Goal: Task Accomplishment & Management: Complete application form

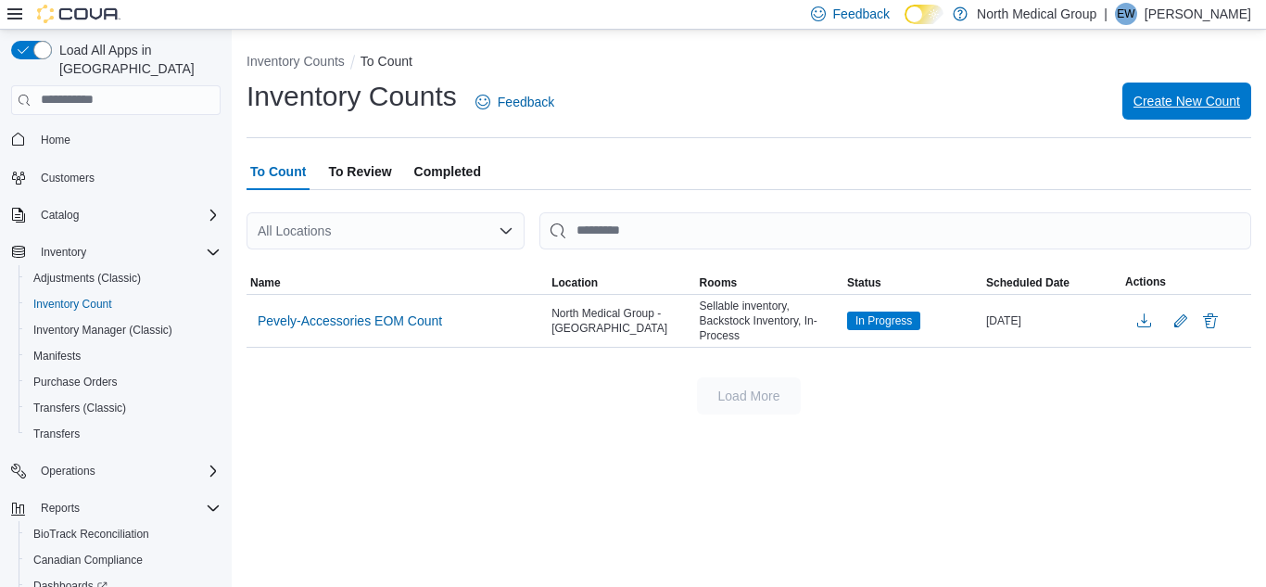
click at [1173, 111] on span "Create New Count" at bounding box center [1186, 100] width 107 height 37
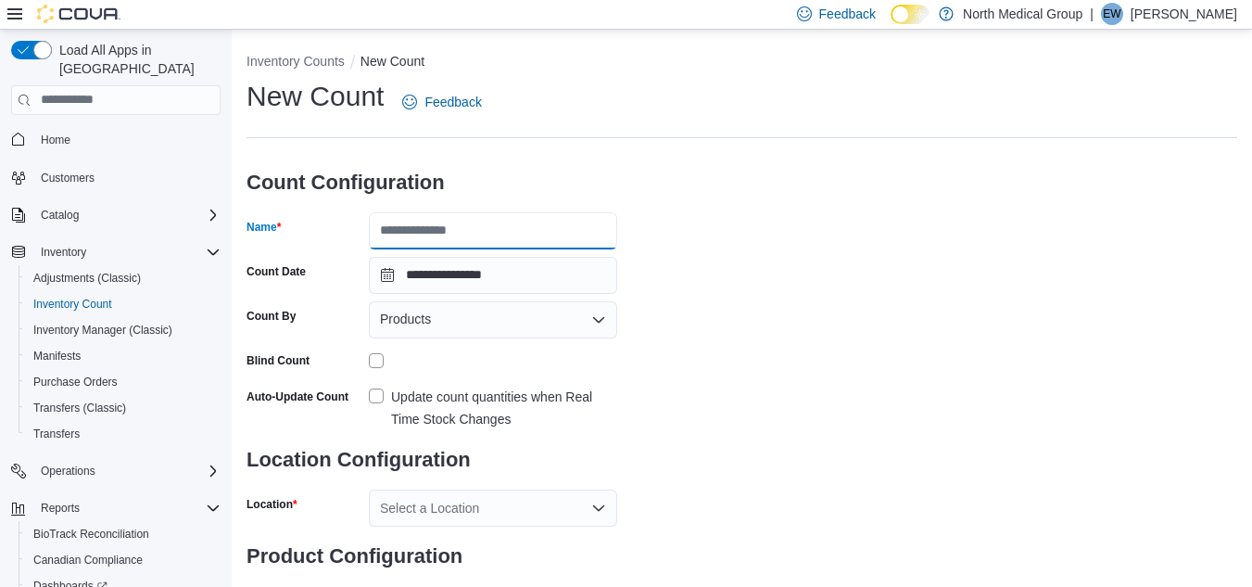
click at [443, 236] on input "Name" at bounding box center [493, 230] width 248 height 37
type input "**********"
click at [573, 240] on input "**********" at bounding box center [493, 230] width 248 height 37
click at [866, 240] on div "**********" at bounding box center [741, 346] width 991 height 537
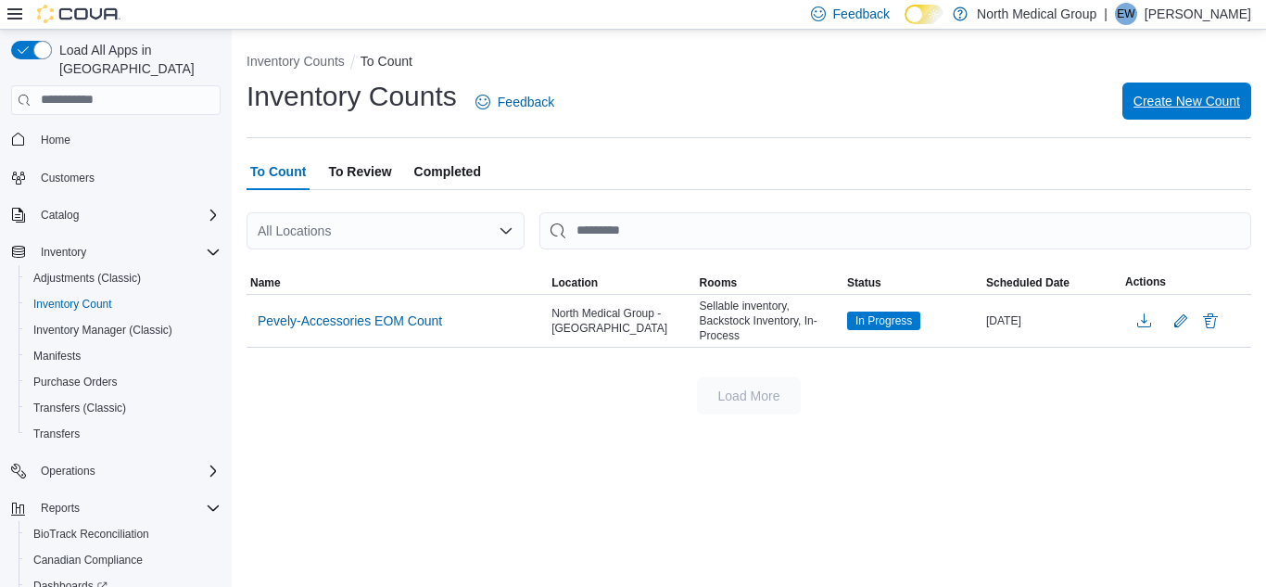
click at [1135, 95] on span "Create New Count" at bounding box center [1186, 101] width 107 height 19
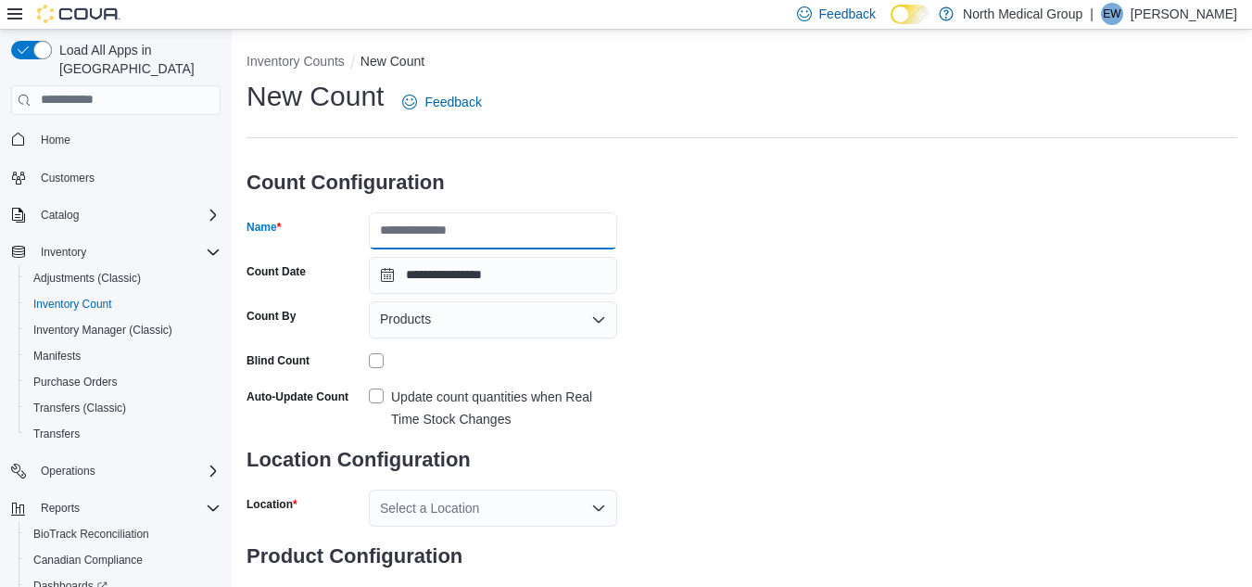
click at [453, 231] on input "Name" at bounding box center [493, 230] width 248 height 37
type input "**********"
click at [380, 398] on label "Update count quantities when Real Time Stock Changes" at bounding box center [493, 408] width 248 height 44
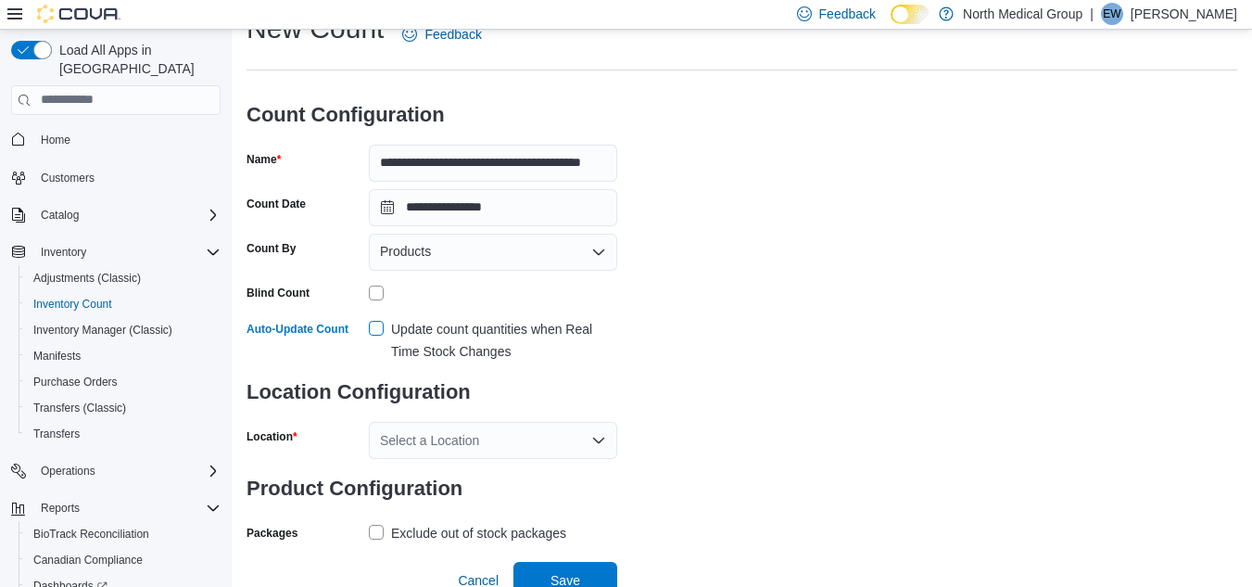
scroll to position [80, 0]
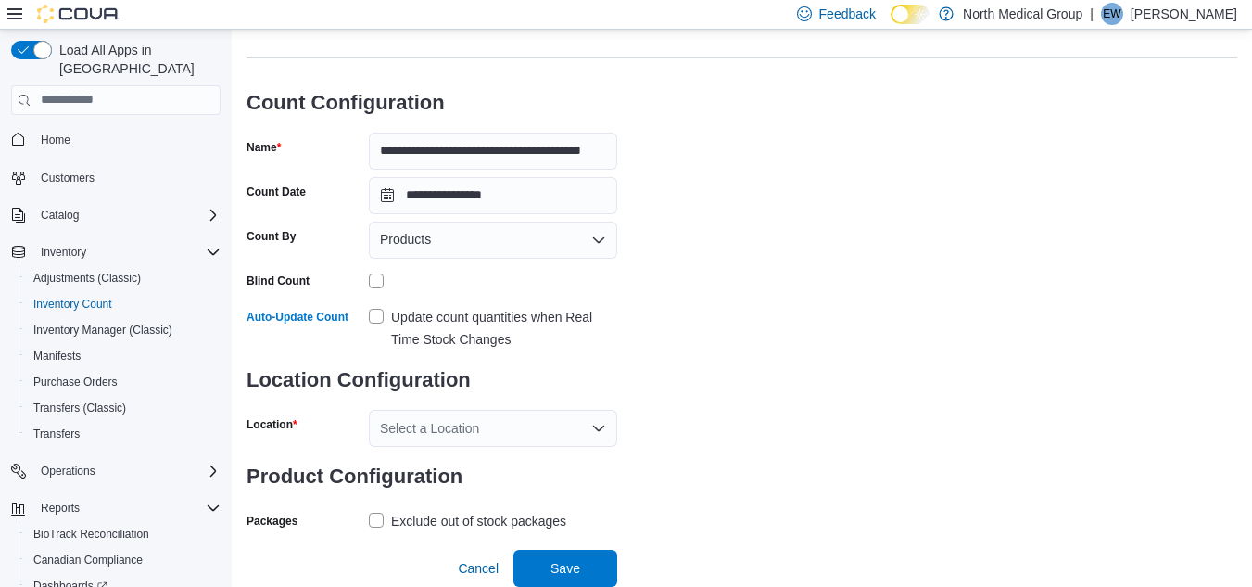
click at [482, 442] on div "Select a Location" at bounding box center [493, 428] width 248 height 37
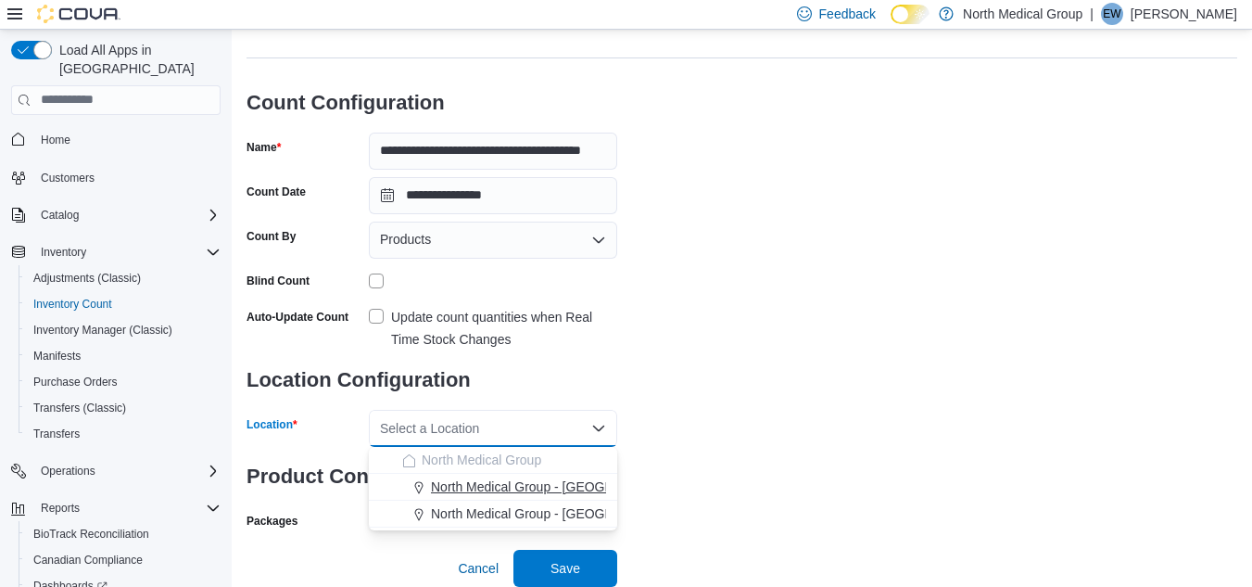
click at [508, 485] on span "North Medical Group - [GEOGRAPHIC_DATA]" at bounding box center [564, 486] width 266 height 19
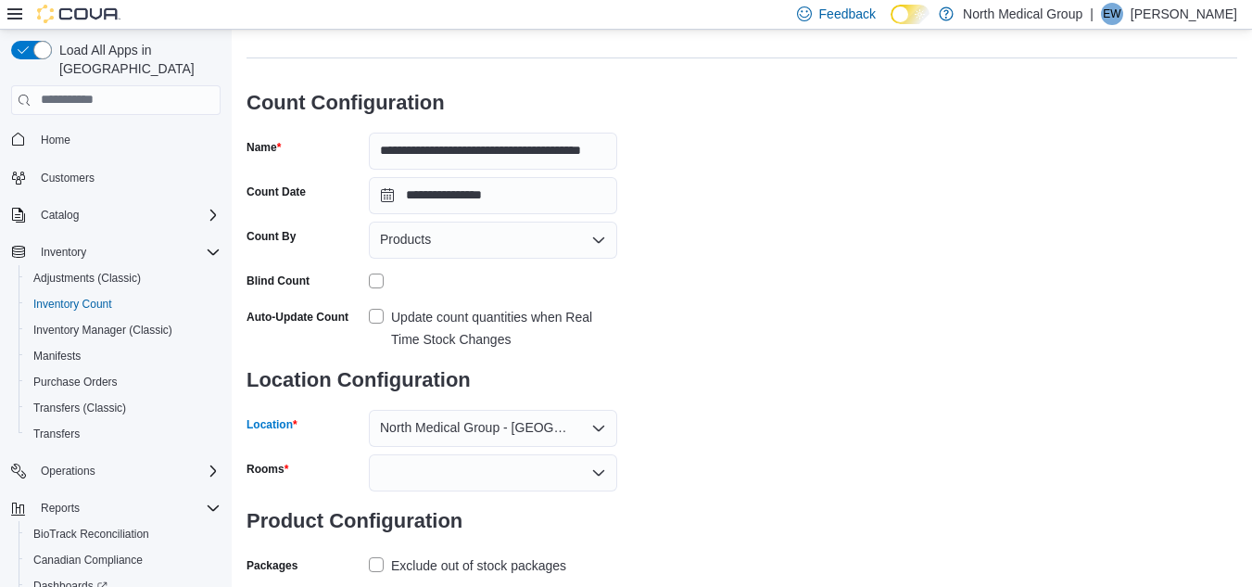
scroll to position [124, 0]
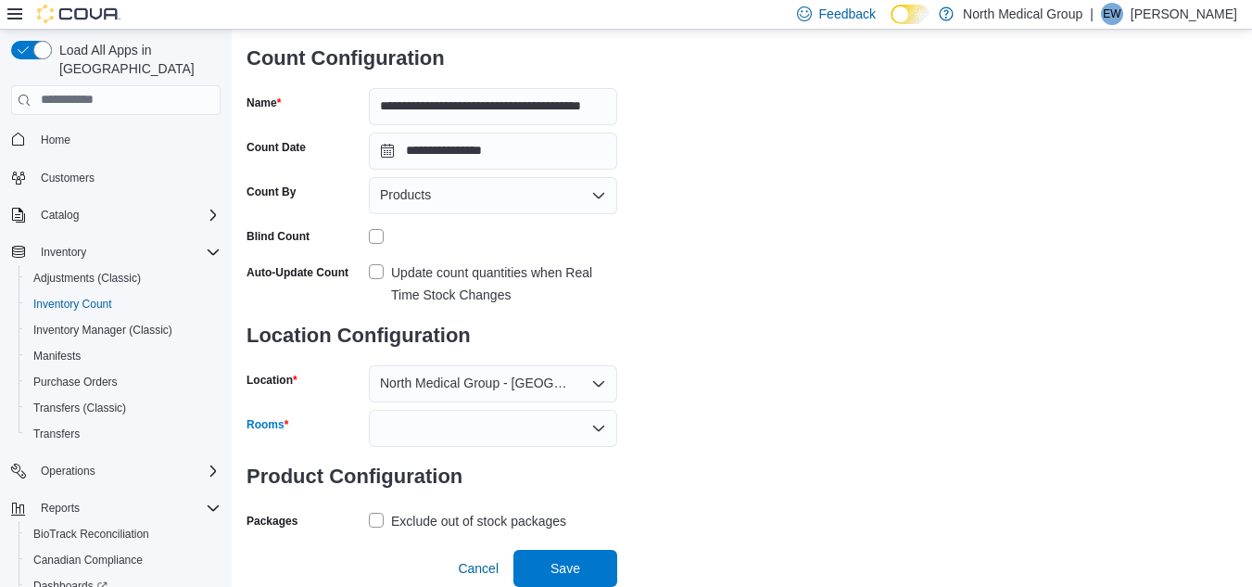
click at [598, 430] on icon "Open list of options" at bounding box center [598, 427] width 11 height 6
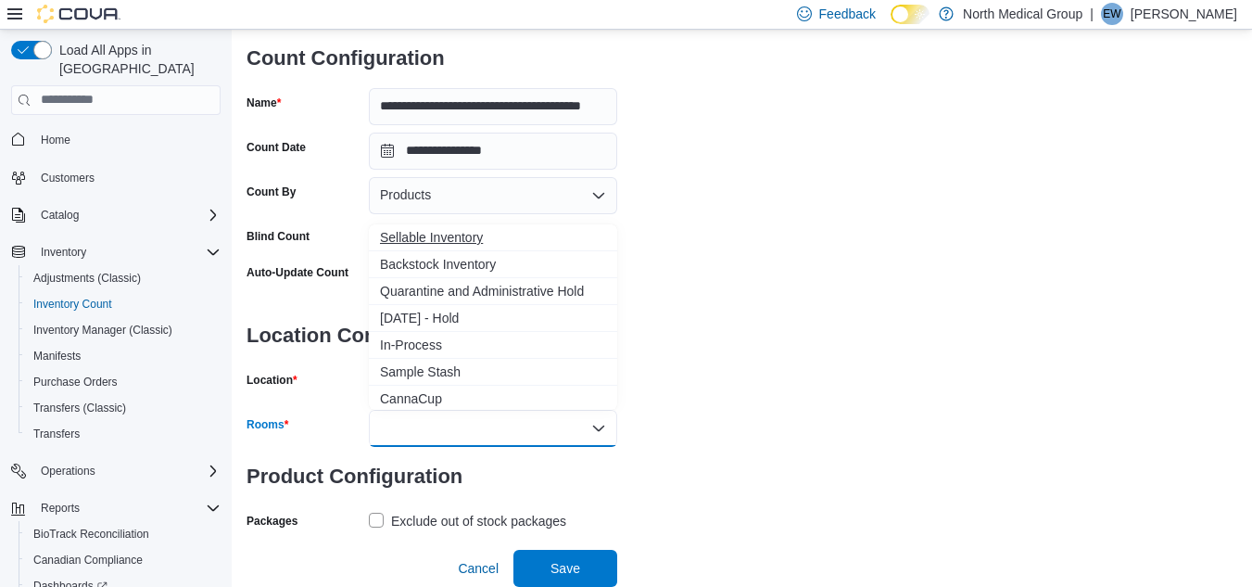
click at [473, 240] on span "Sellable Inventory" at bounding box center [493, 237] width 226 height 19
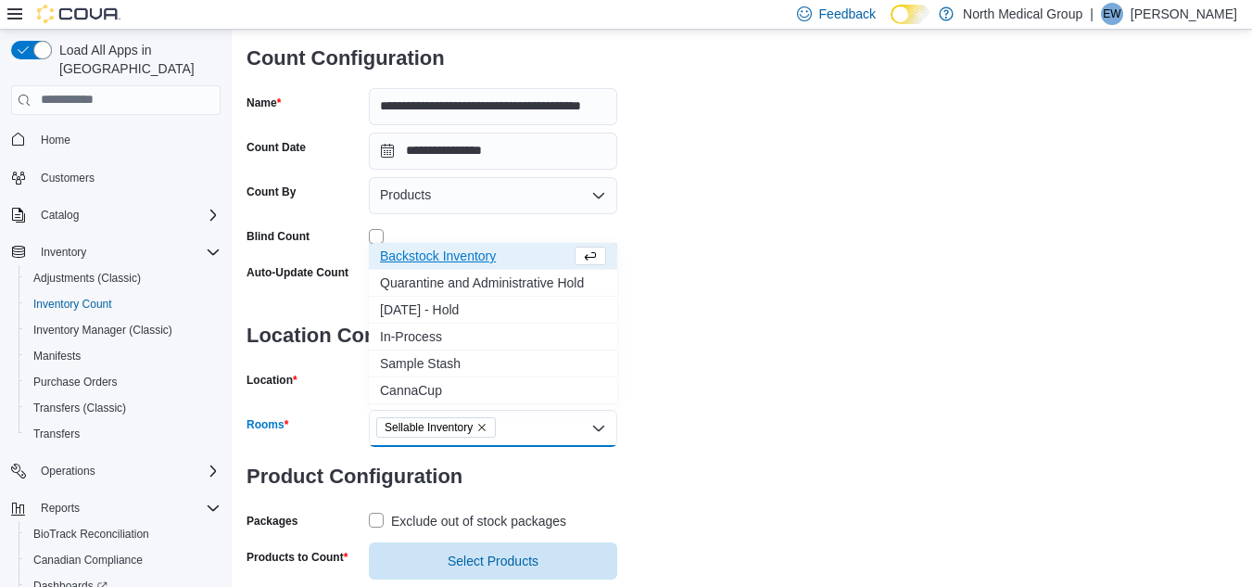
click at [474, 264] on span "Backstock Inventory" at bounding box center [475, 255] width 191 height 19
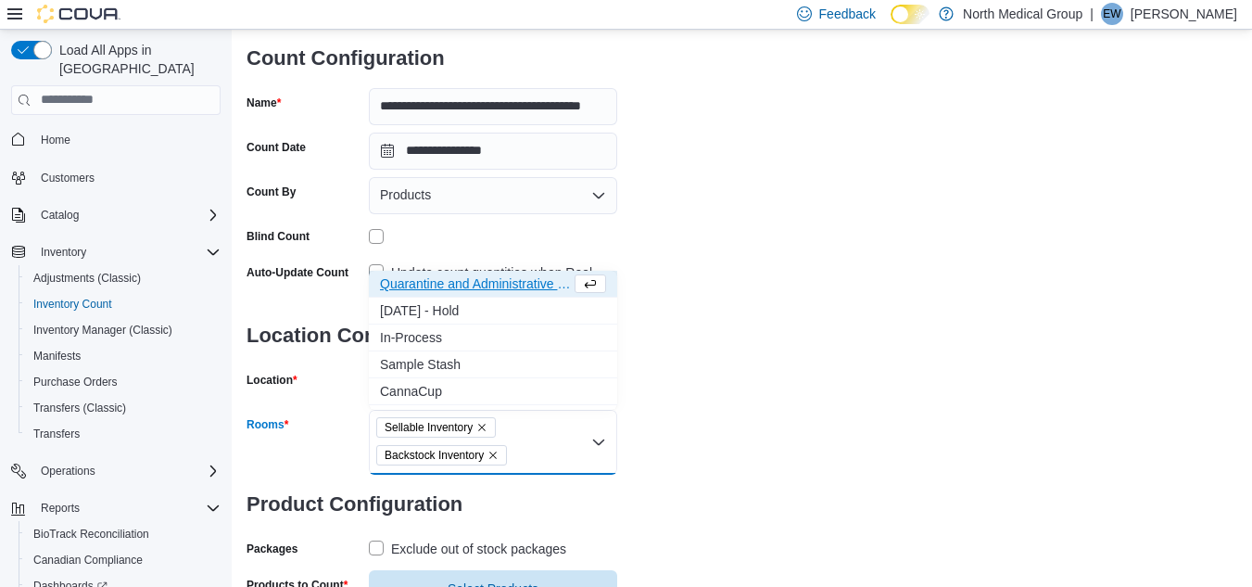
scroll to position [196, 0]
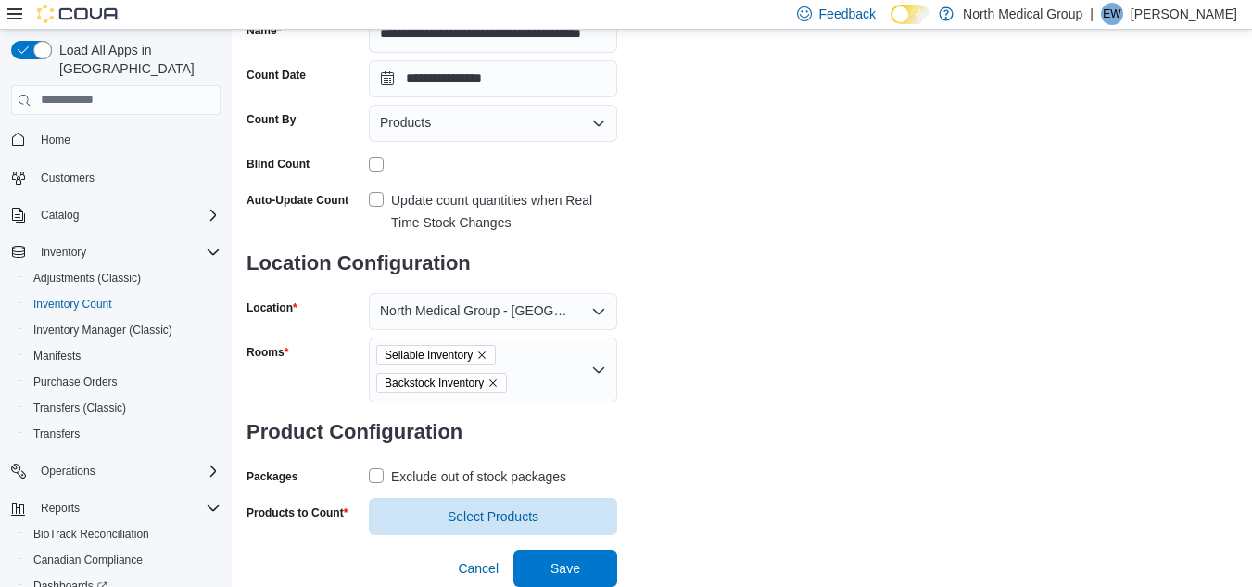
click at [376, 475] on label "Exclude out of stock packages" at bounding box center [467, 476] width 197 height 22
click at [462, 516] on span "Select Products" at bounding box center [493, 515] width 91 height 19
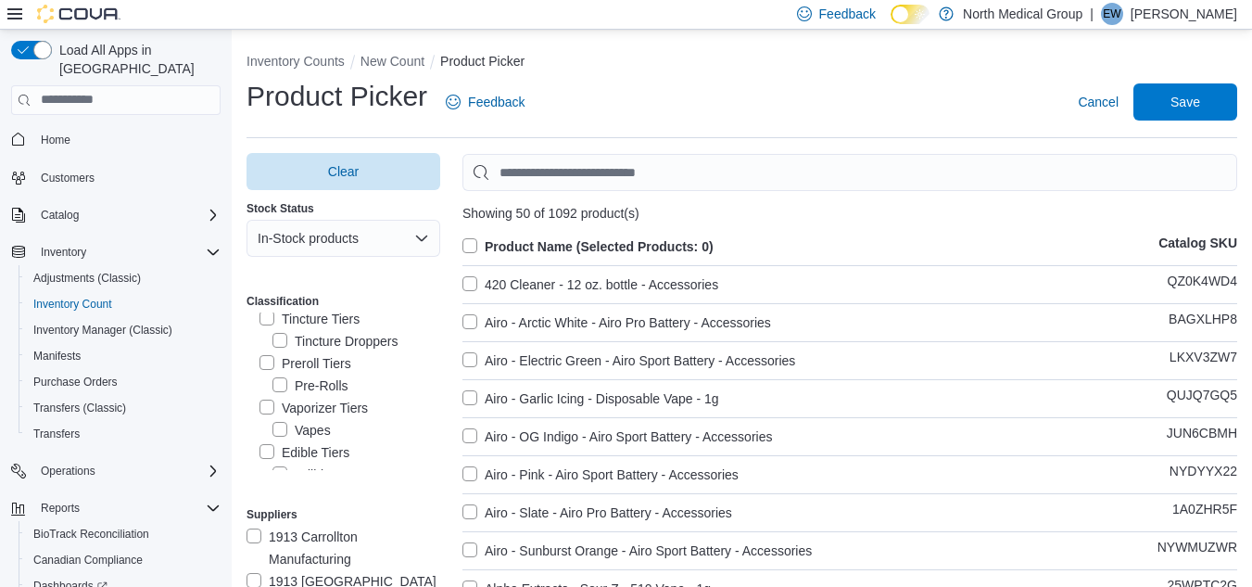
scroll to position [179, 0]
click at [268, 390] on label "Vaporizer Tiers" at bounding box center [313, 389] width 108 height 22
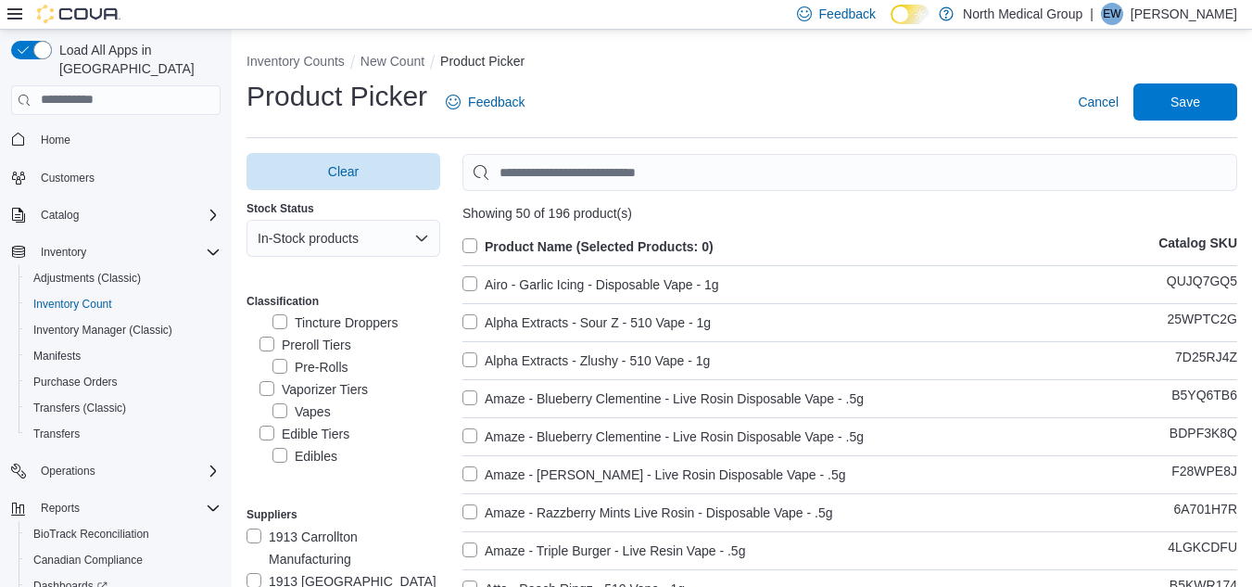
click at [472, 246] on label "Product Name (Selected Products: 0)" at bounding box center [587, 246] width 251 height 22
click at [1192, 106] on span "Save" at bounding box center [1185, 101] width 30 height 19
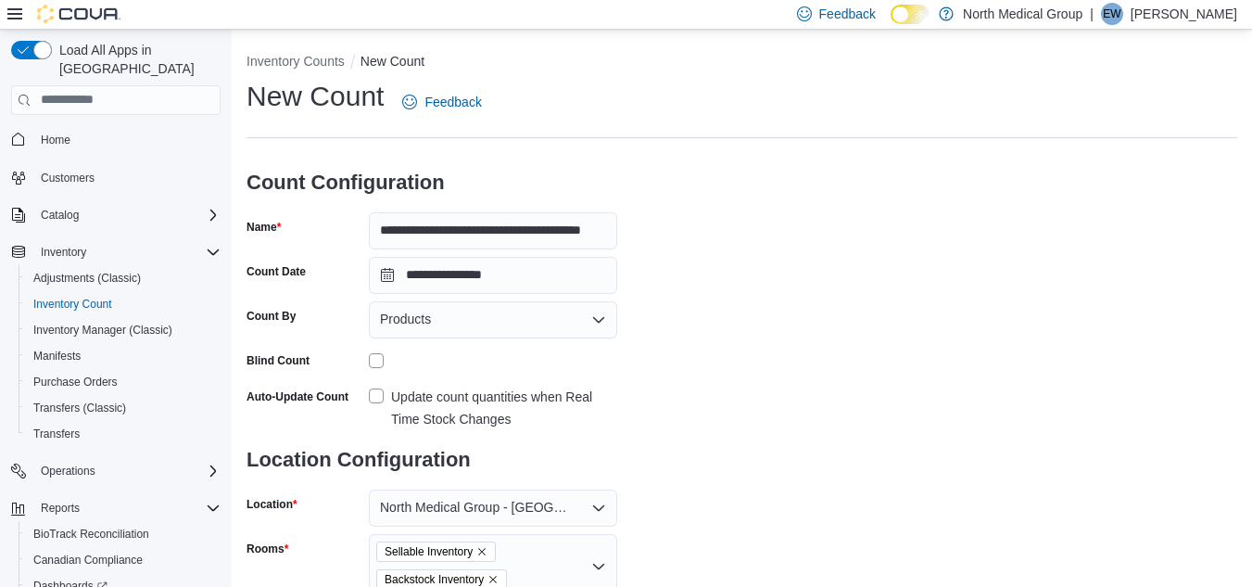
scroll to position [233, 0]
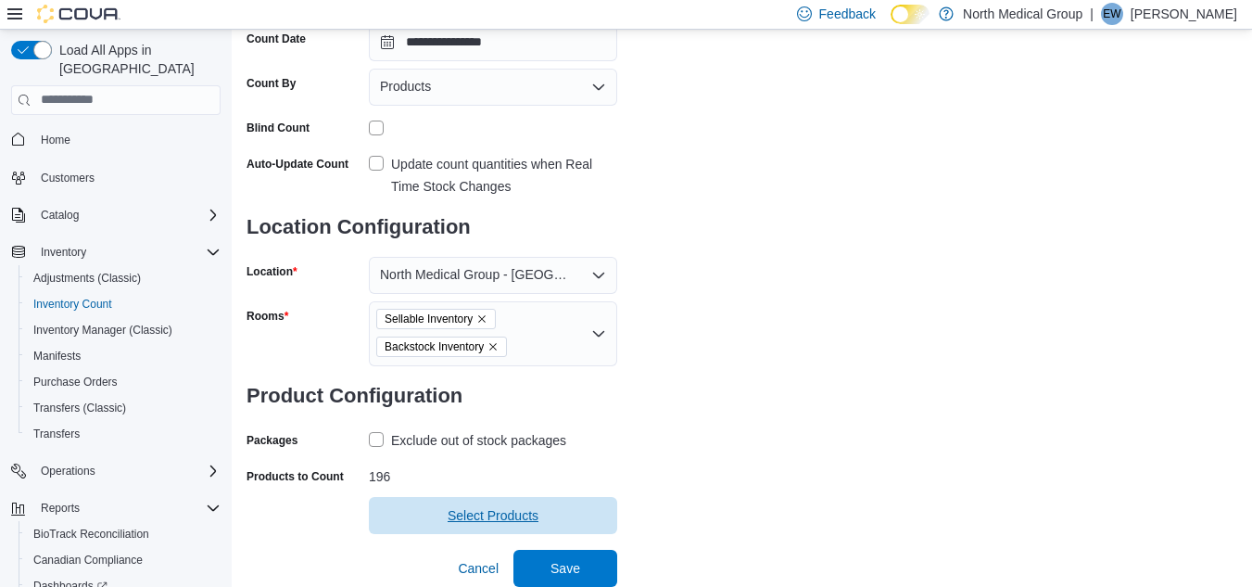
click at [483, 519] on span "Select Products" at bounding box center [493, 515] width 91 height 19
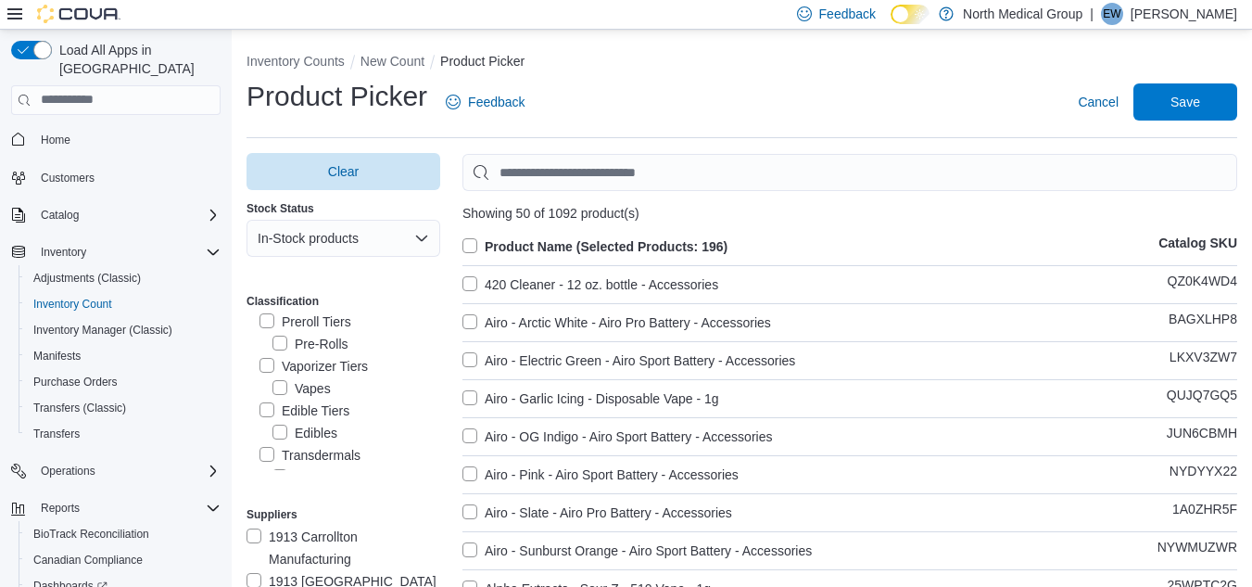
scroll to position [206, 0]
click at [264, 357] on label "Vaporizer Tiers" at bounding box center [313, 362] width 108 height 22
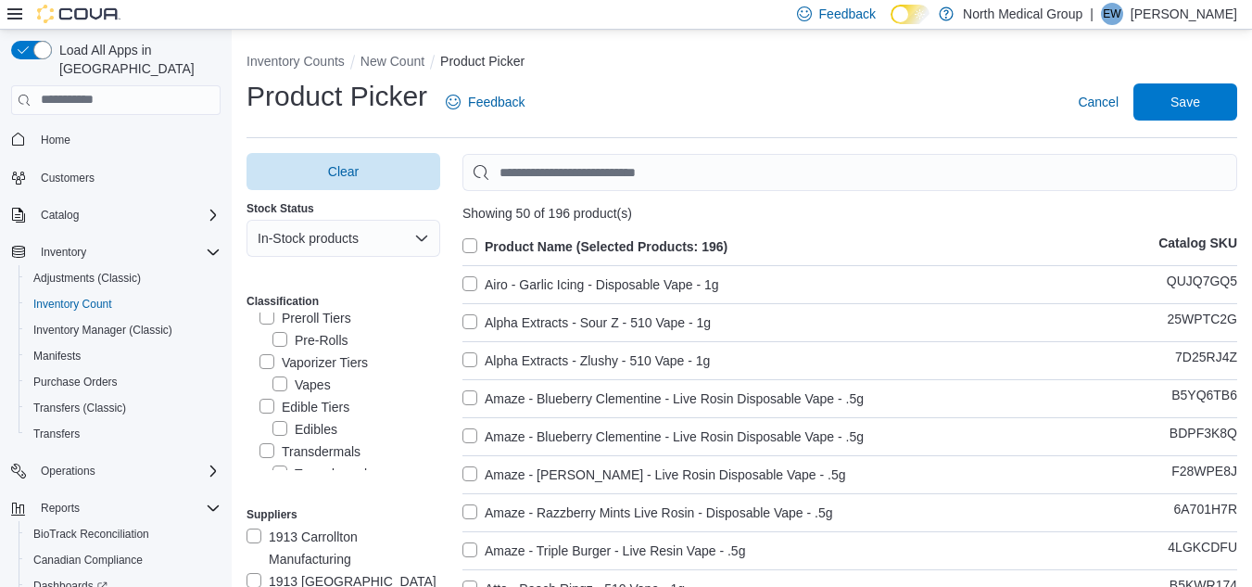
click at [470, 244] on label "Product Name (Selected Products: 196)" at bounding box center [594, 246] width 265 height 22
click at [1181, 102] on span "Save" at bounding box center [1185, 100] width 82 height 37
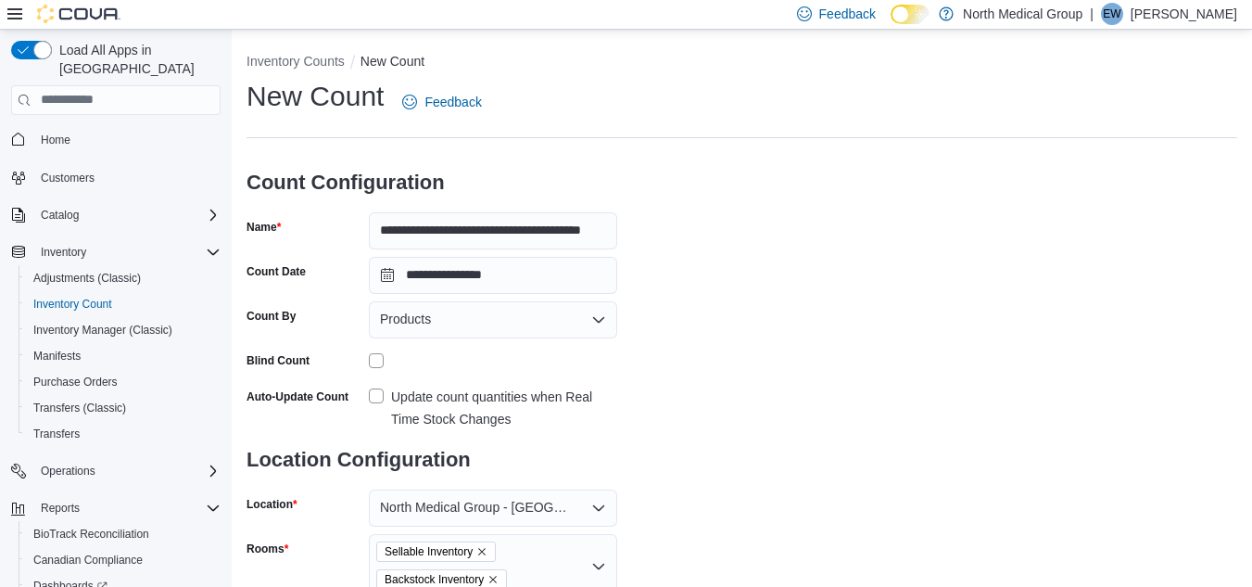
scroll to position [233, 0]
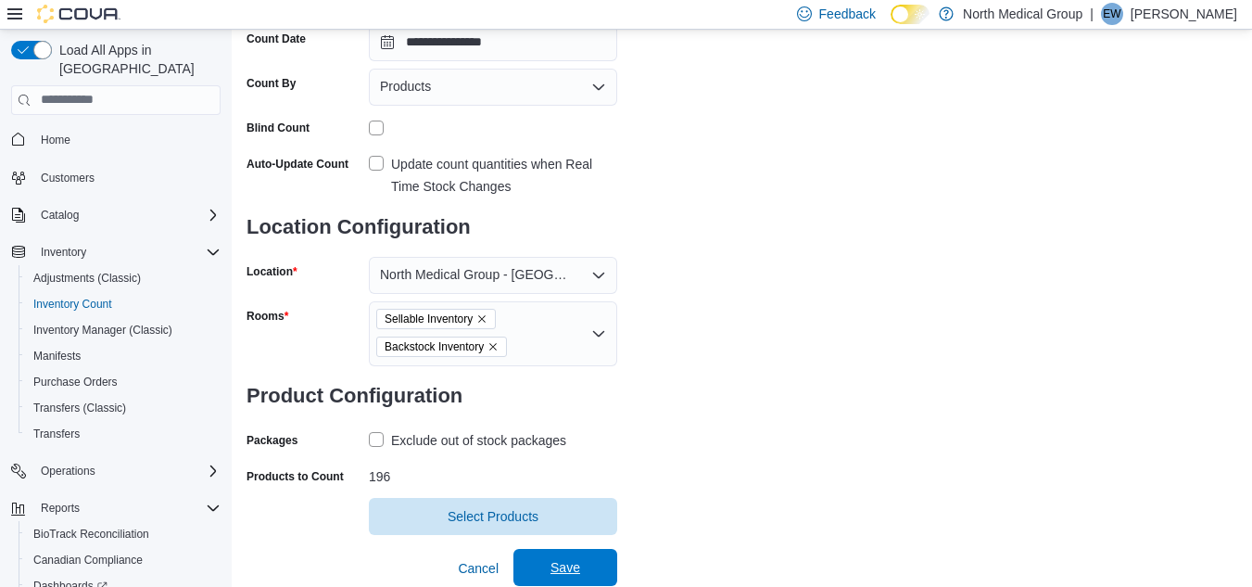
click at [559, 568] on span "Save" at bounding box center [565, 567] width 30 height 19
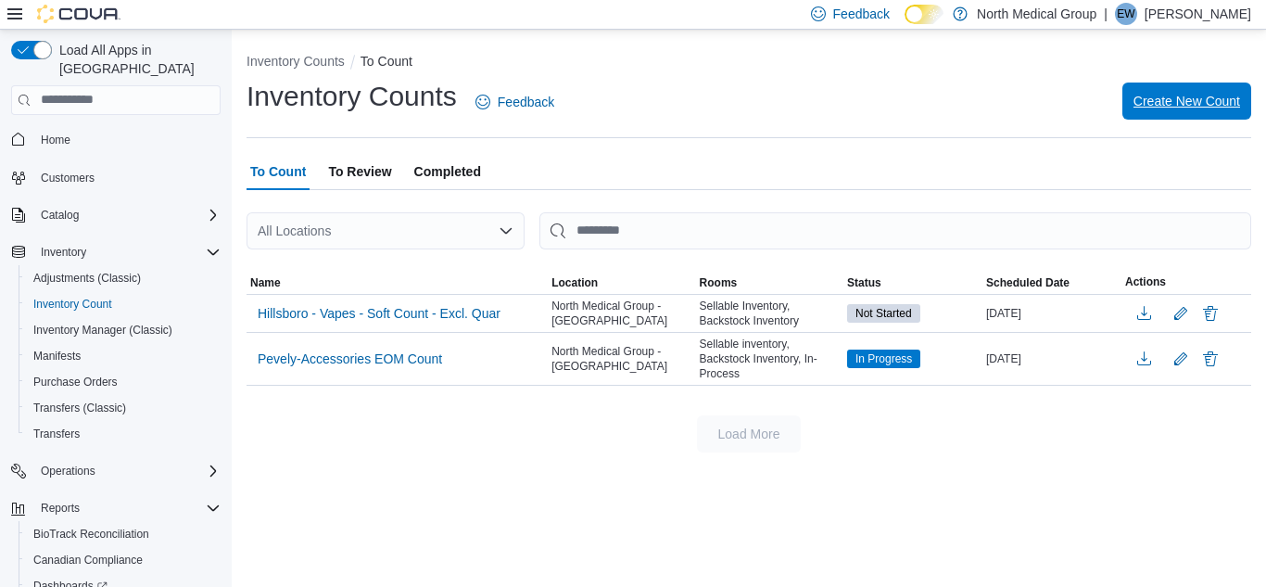
click at [1184, 101] on span "Create New Count" at bounding box center [1186, 101] width 107 height 19
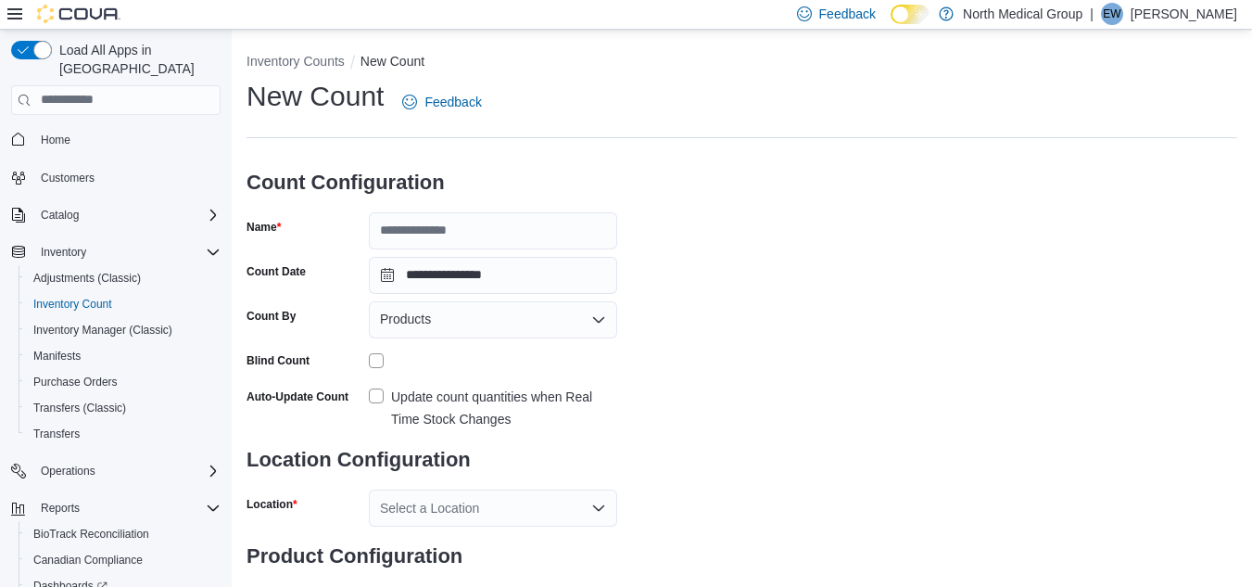
click at [464, 251] on form "**********" at bounding box center [431, 383] width 371 height 461
click at [479, 230] on input "Name" at bounding box center [493, 230] width 248 height 37
type input "**********"
click at [380, 397] on label "Update count quantities when Real Time Stock Changes" at bounding box center [493, 408] width 248 height 44
click at [426, 508] on div "Select a Location" at bounding box center [493, 507] width 248 height 37
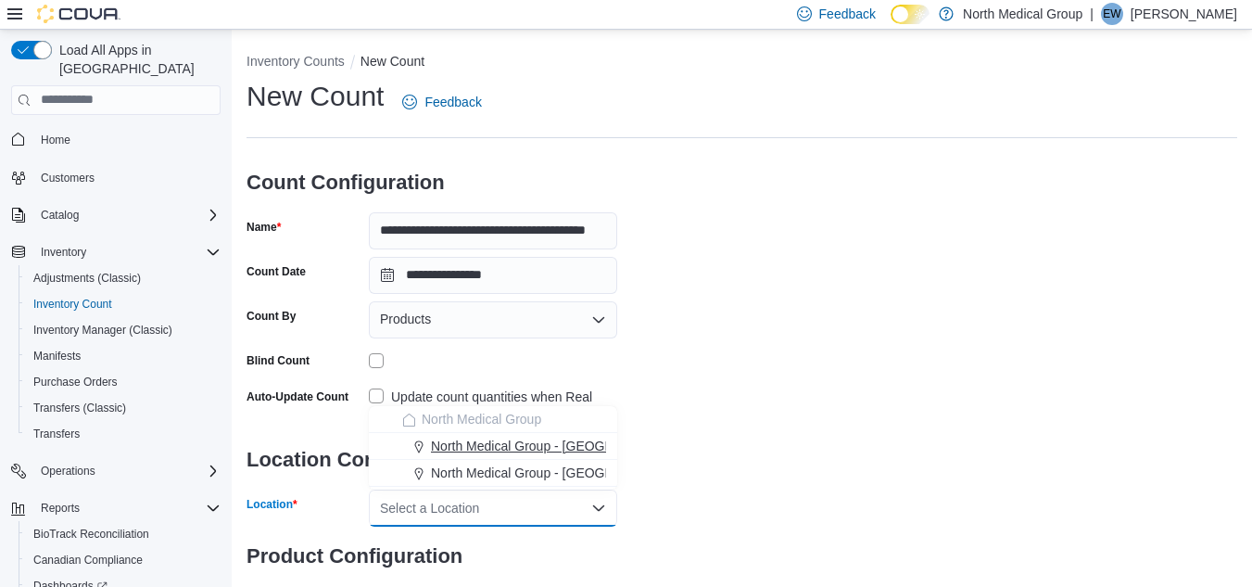
click at [498, 447] on span "North Medical Group - [GEOGRAPHIC_DATA]" at bounding box center [564, 445] width 266 height 19
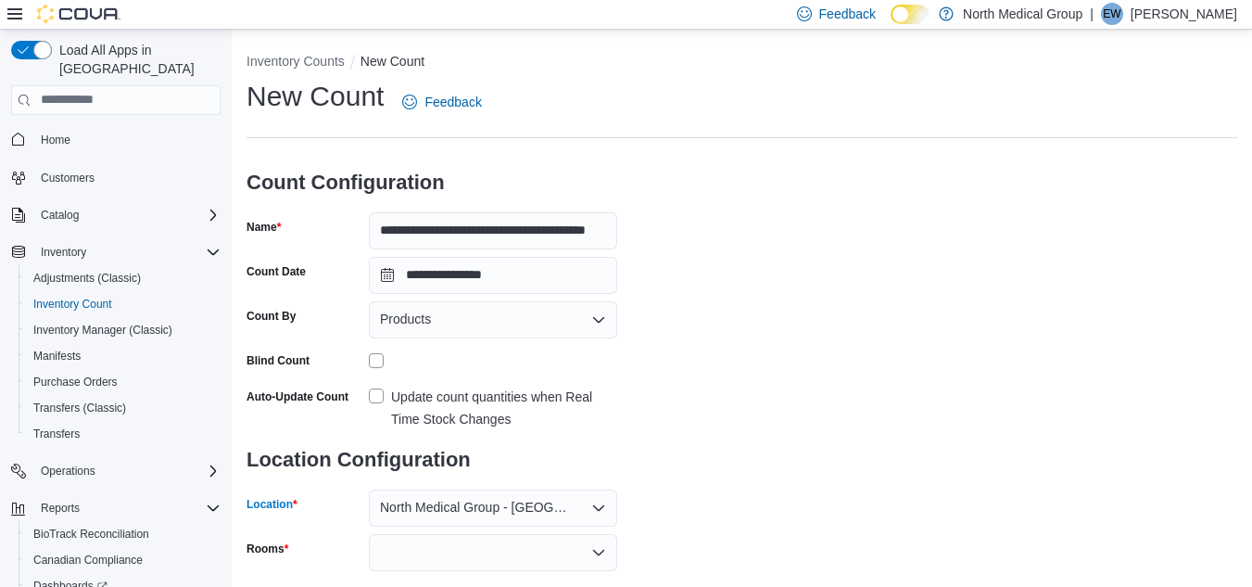
scroll to position [124, 0]
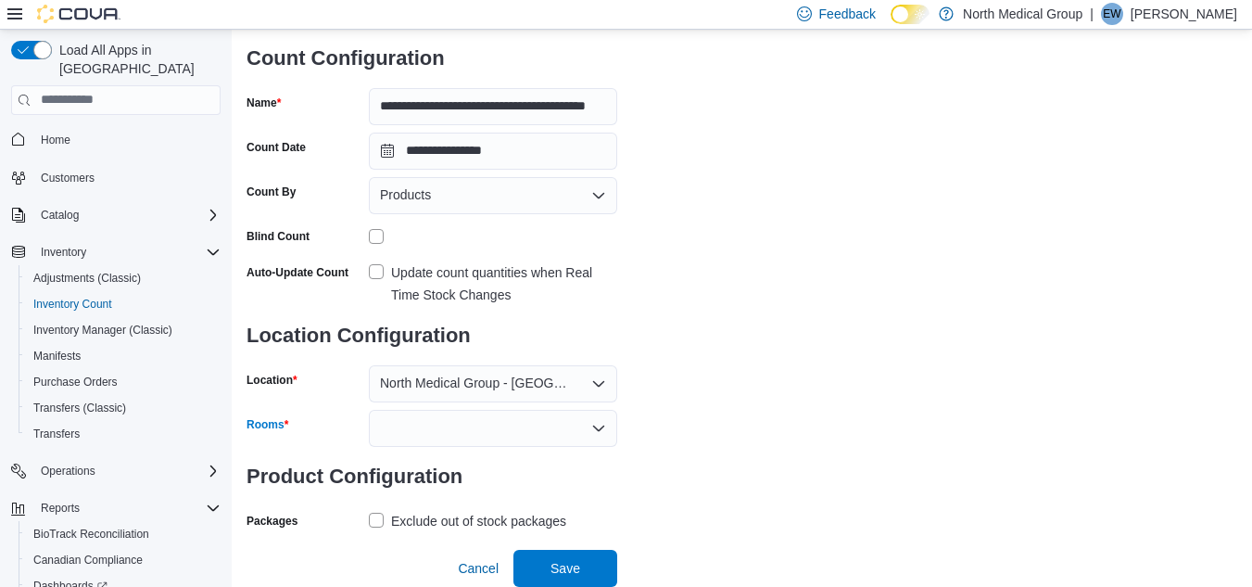
click at [428, 446] on div at bounding box center [493, 428] width 248 height 37
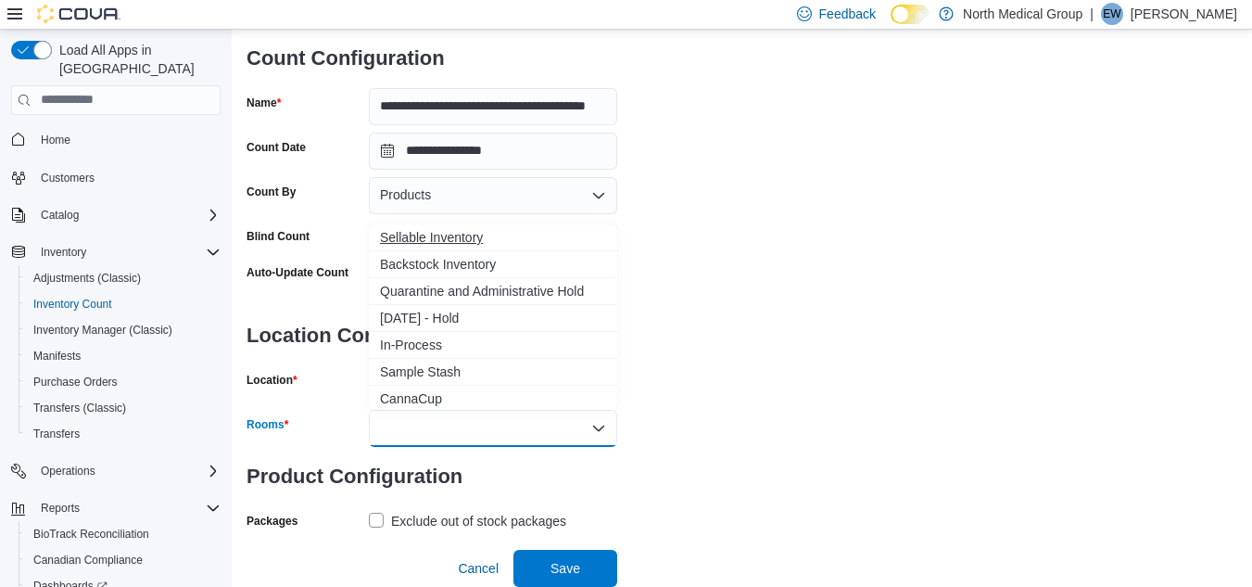
click at [449, 234] on span "Sellable Inventory" at bounding box center [493, 237] width 226 height 19
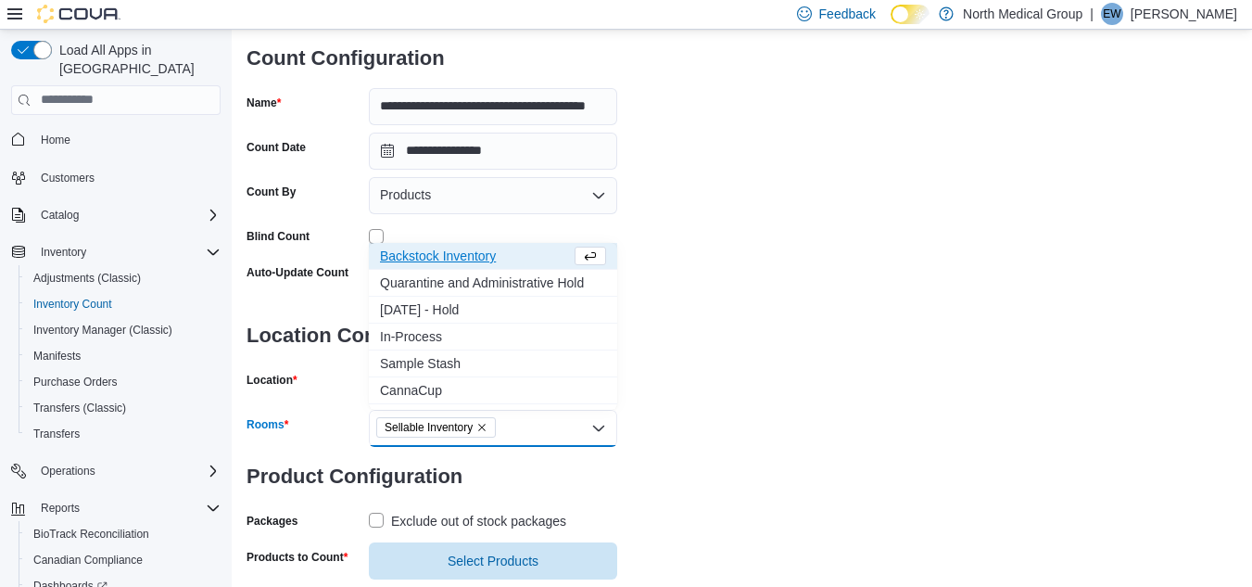
click at [534, 429] on div "Sellable Inventory" at bounding box center [493, 428] width 248 height 37
click at [489, 254] on span "Backstock Inventory" at bounding box center [493, 255] width 226 height 19
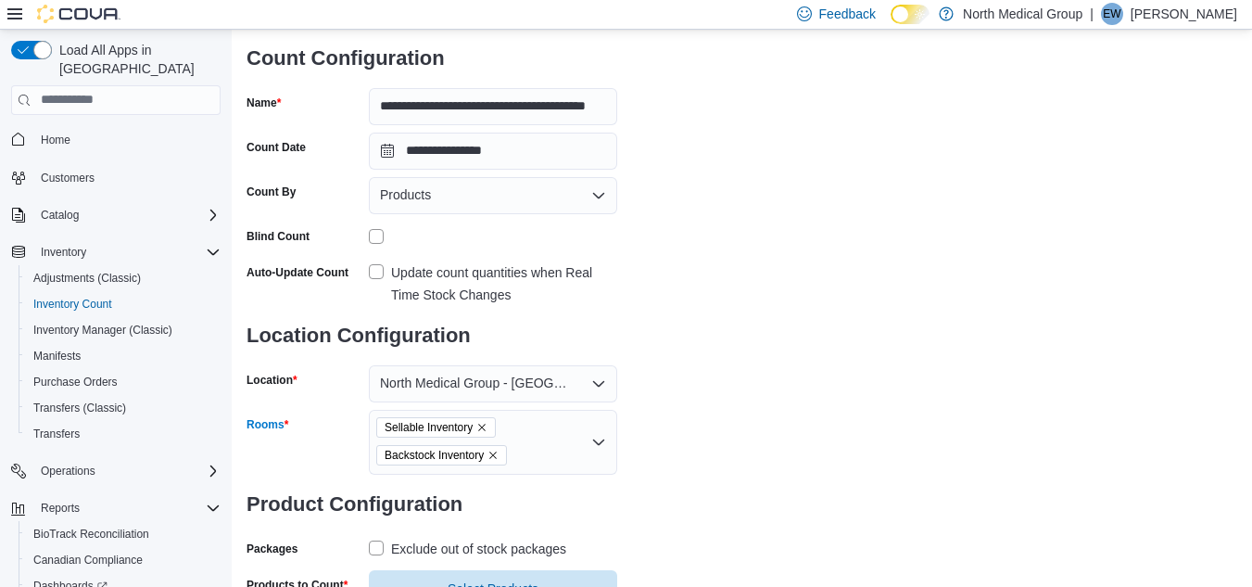
scroll to position [196, 0]
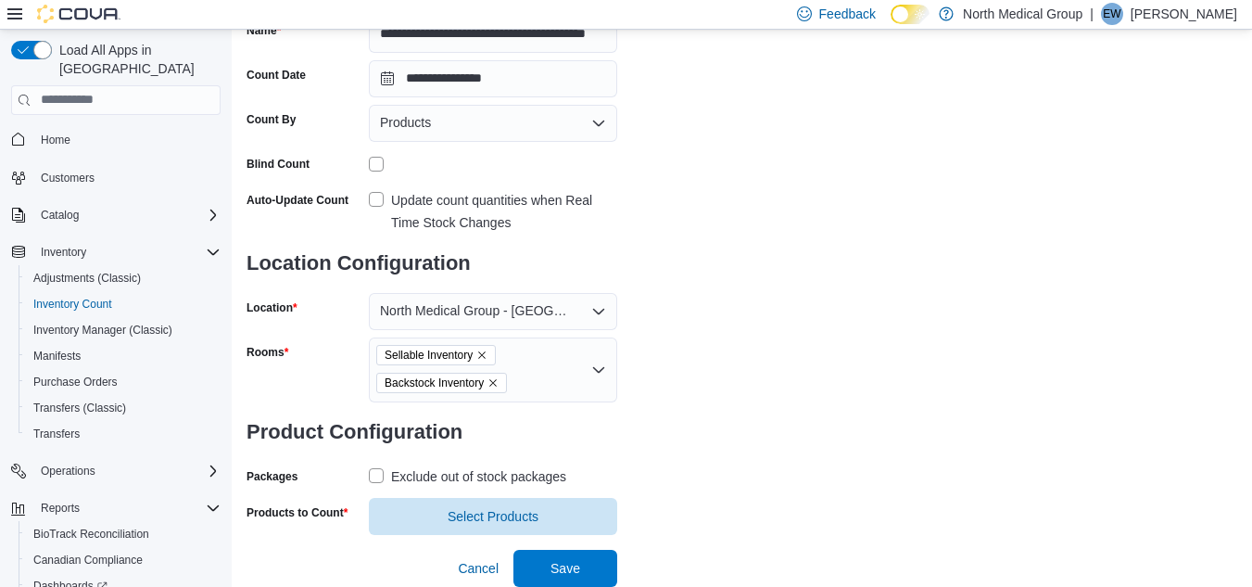
click at [373, 475] on label "Exclude out of stock packages" at bounding box center [467, 476] width 197 height 22
click at [485, 517] on span "Select Products" at bounding box center [493, 515] width 91 height 19
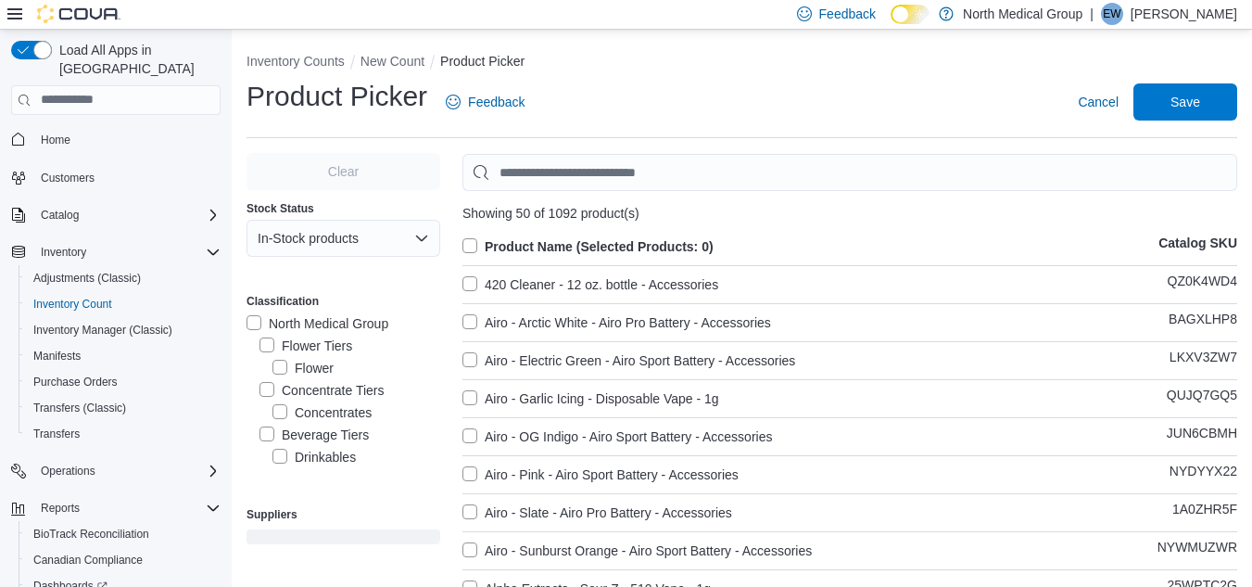
click at [272, 338] on label "Flower Tiers" at bounding box center [305, 346] width 93 height 22
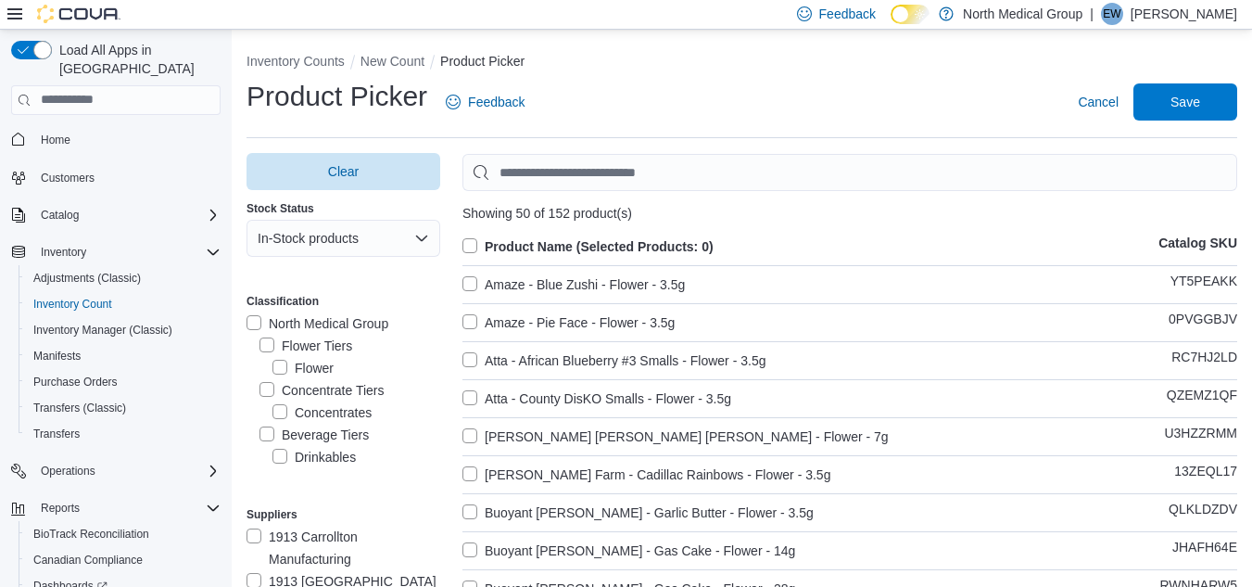
click at [475, 246] on label "Product Name (Selected Products: 0)" at bounding box center [587, 246] width 251 height 22
click at [1168, 99] on span "Save" at bounding box center [1185, 100] width 82 height 37
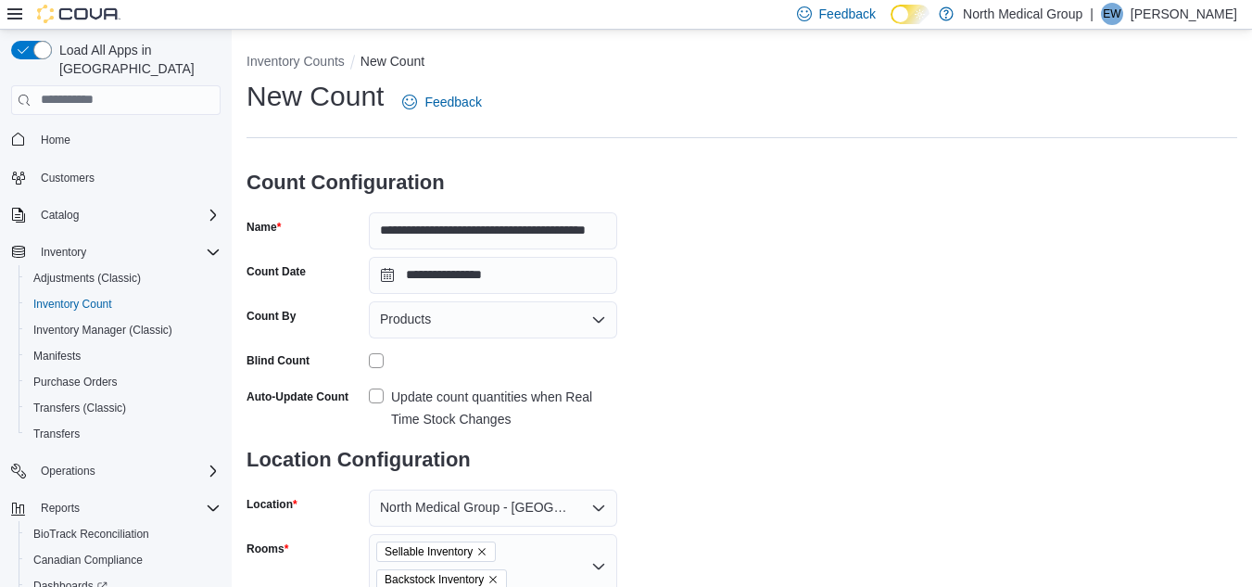
scroll to position [233, 0]
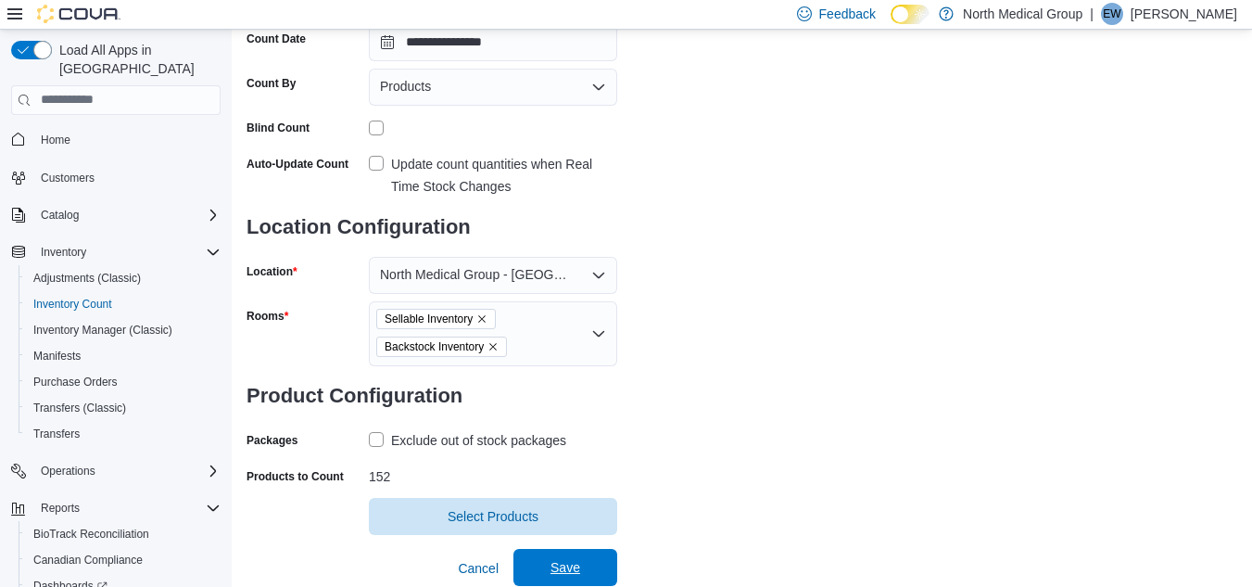
click at [541, 564] on span "Save" at bounding box center [566, 567] width 82 height 37
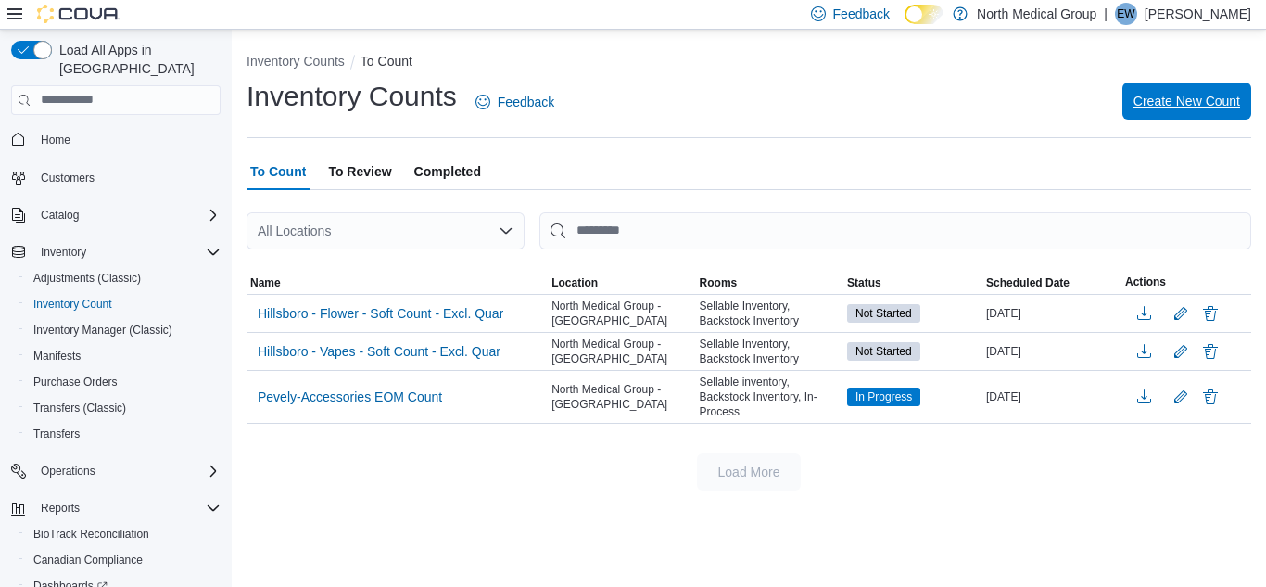
click at [1143, 100] on span "Create New Count" at bounding box center [1186, 101] width 107 height 19
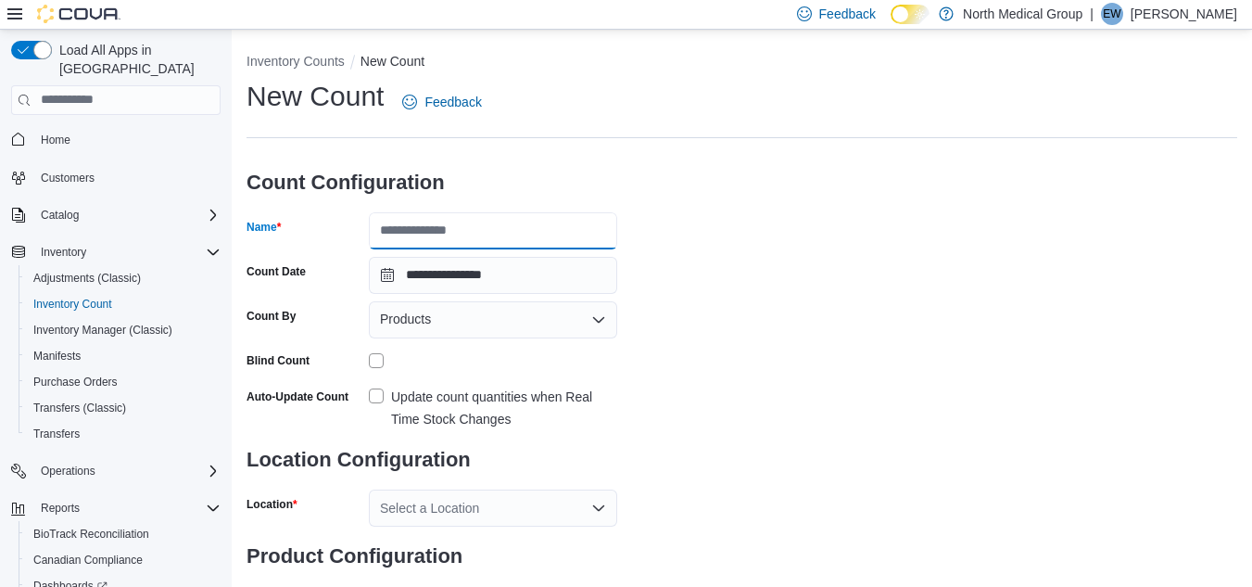
click at [409, 226] on input "Name" at bounding box center [493, 230] width 248 height 37
type input "*"
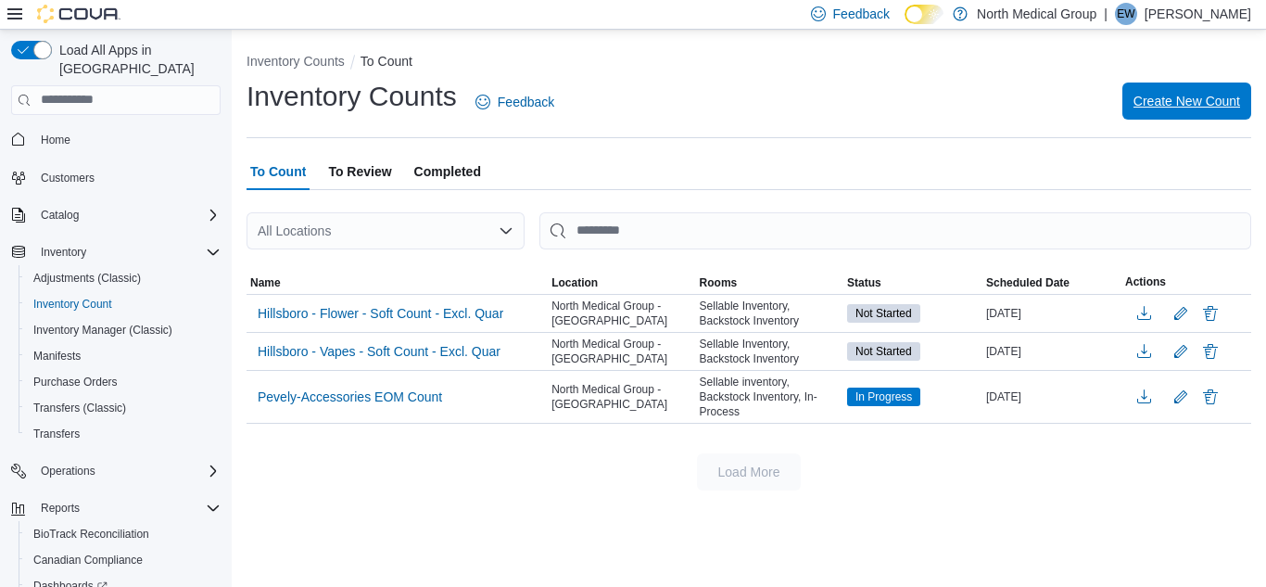
click at [1163, 114] on span "Create New Count" at bounding box center [1186, 100] width 107 height 37
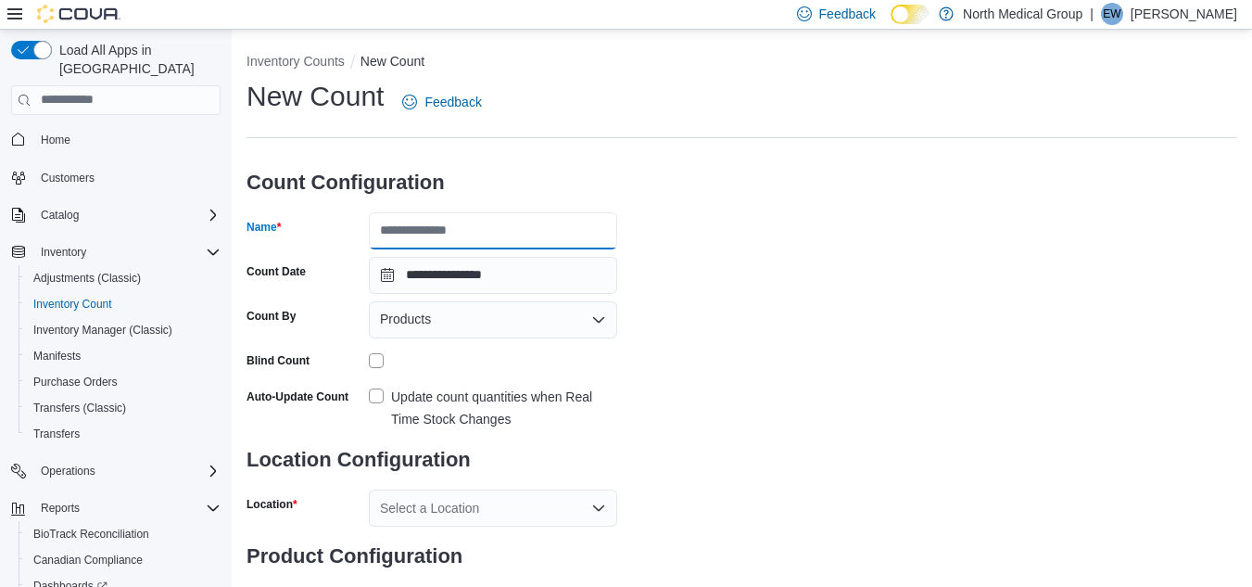
click at [428, 234] on input "Name" at bounding box center [493, 230] width 248 height 37
type input "**********"
click at [369, 388] on label "Update count quantities when Real Time Stock Changes" at bounding box center [493, 408] width 248 height 44
click at [500, 501] on div "Select a Location" at bounding box center [493, 507] width 248 height 37
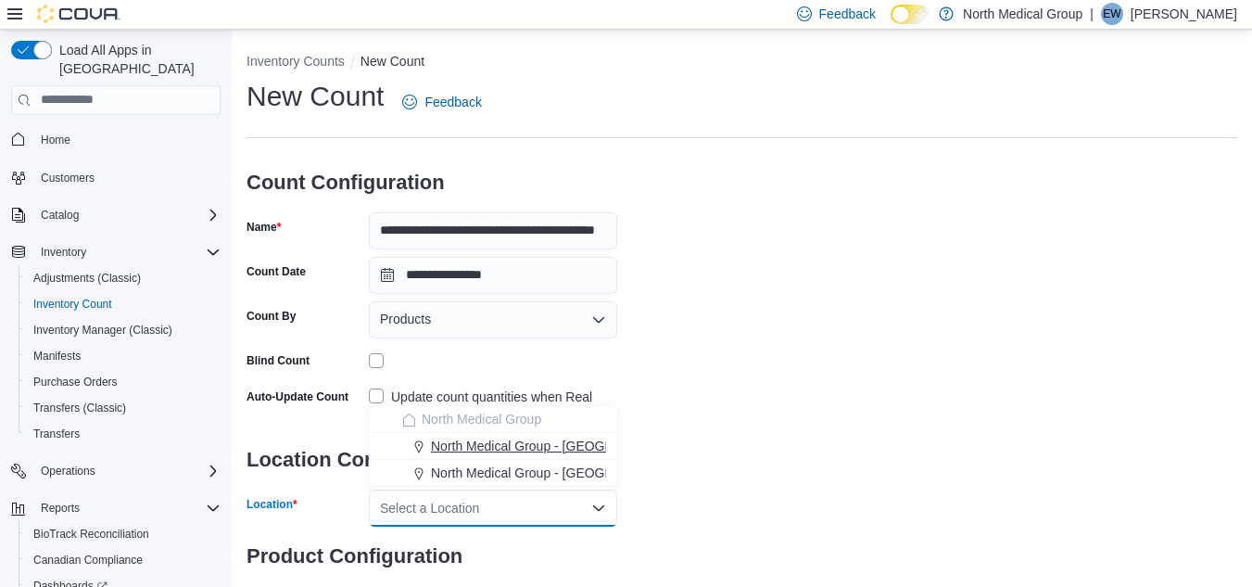
click at [525, 449] on span "North Medical Group - [GEOGRAPHIC_DATA]" at bounding box center [564, 445] width 266 height 19
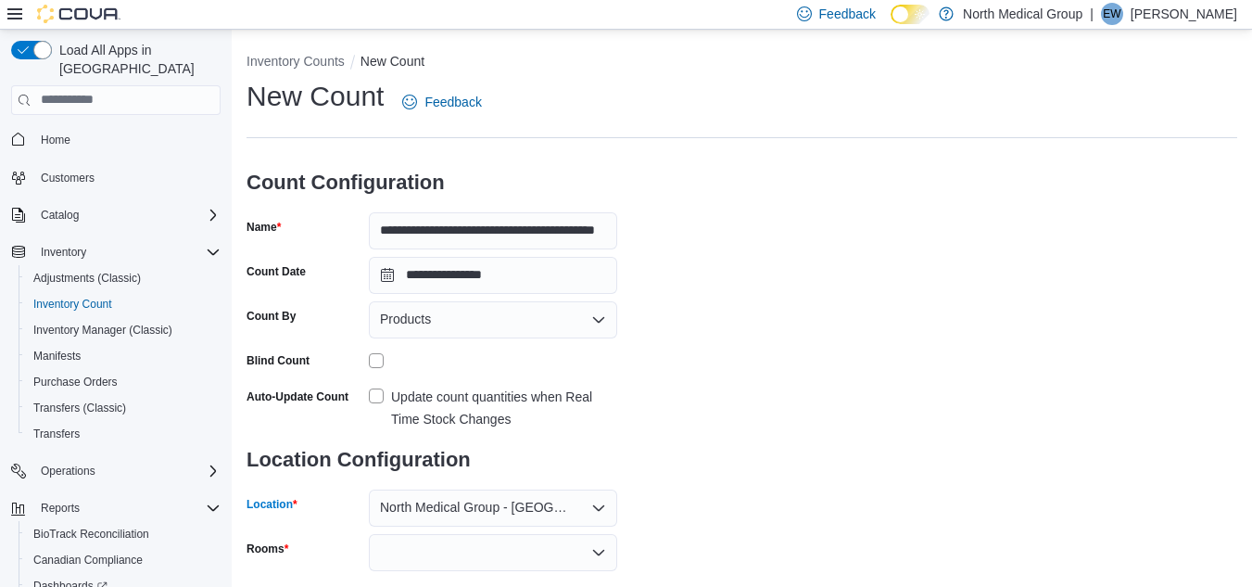
scroll to position [124, 0]
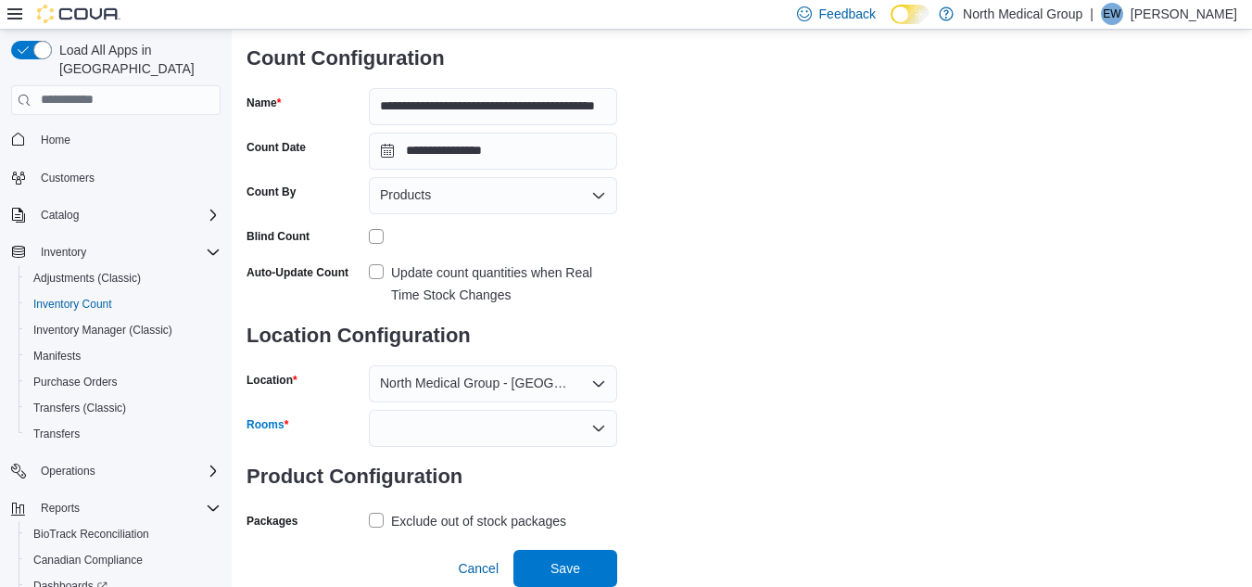
click at [447, 423] on div at bounding box center [493, 428] width 248 height 37
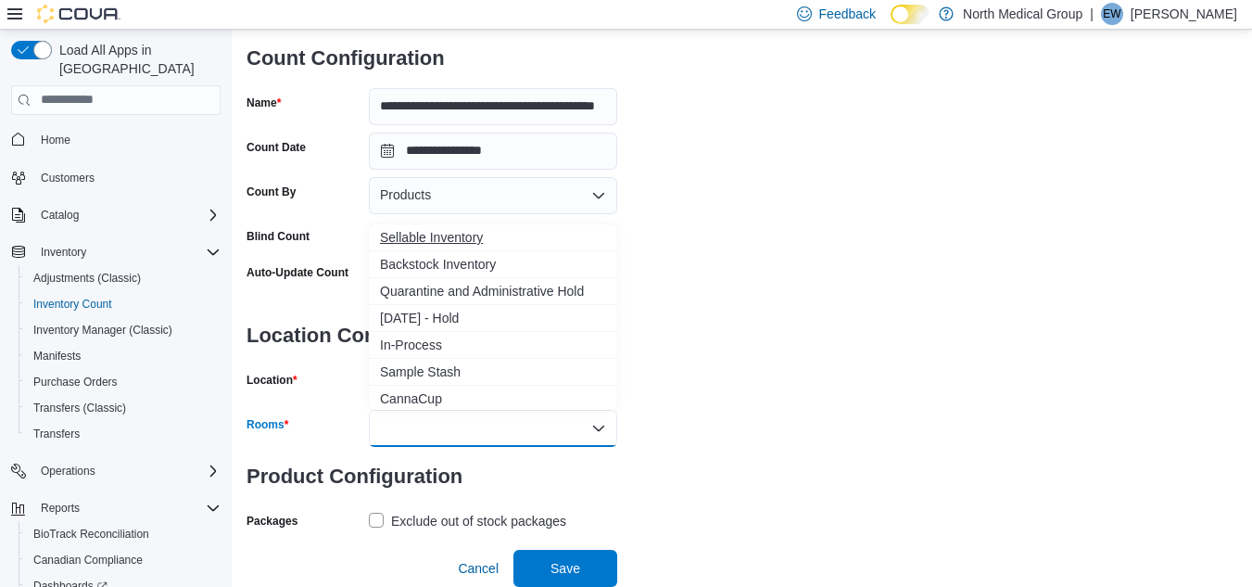
click at [449, 226] on button "Sellable Inventory" at bounding box center [493, 237] width 248 height 27
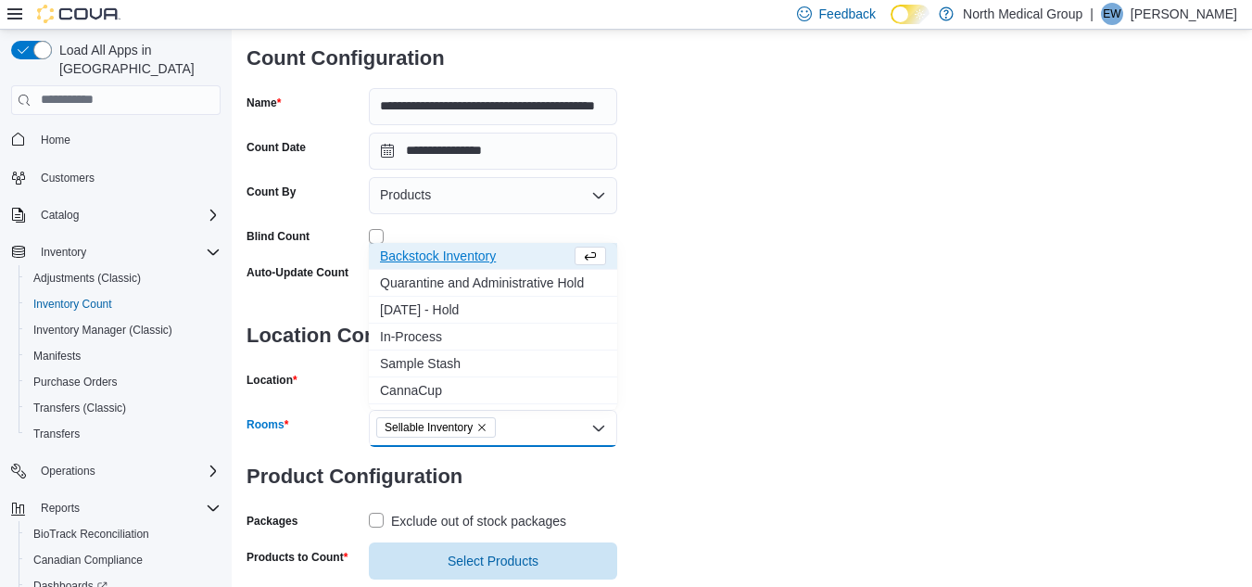
click at [476, 261] on span "Backstock Inventory" at bounding box center [475, 255] width 191 height 19
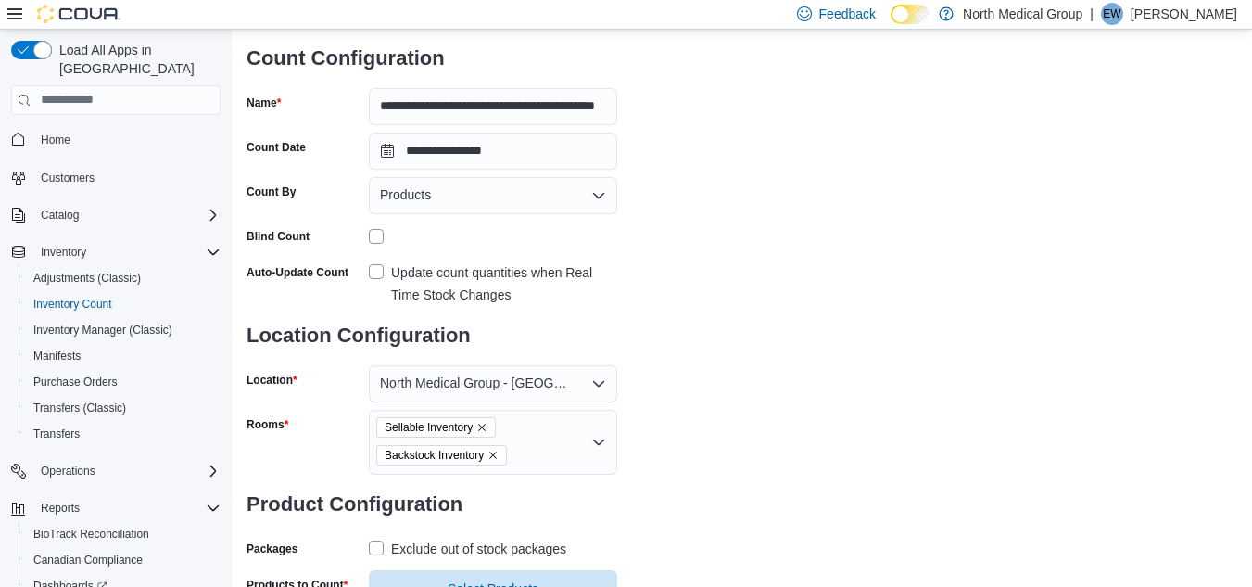
click at [1175, 356] on div "**********" at bounding box center [741, 280] width 991 height 653
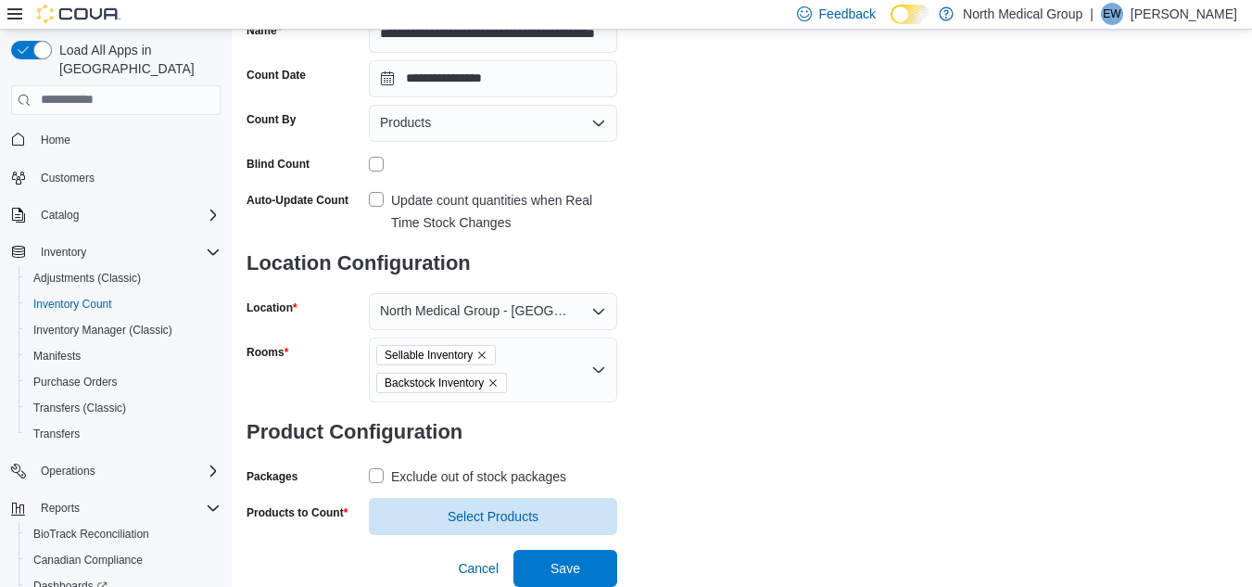
click at [377, 475] on label "Exclude out of stock packages" at bounding box center [467, 476] width 197 height 22
click at [494, 511] on span "Select Products" at bounding box center [493, 515] width 91 height 19
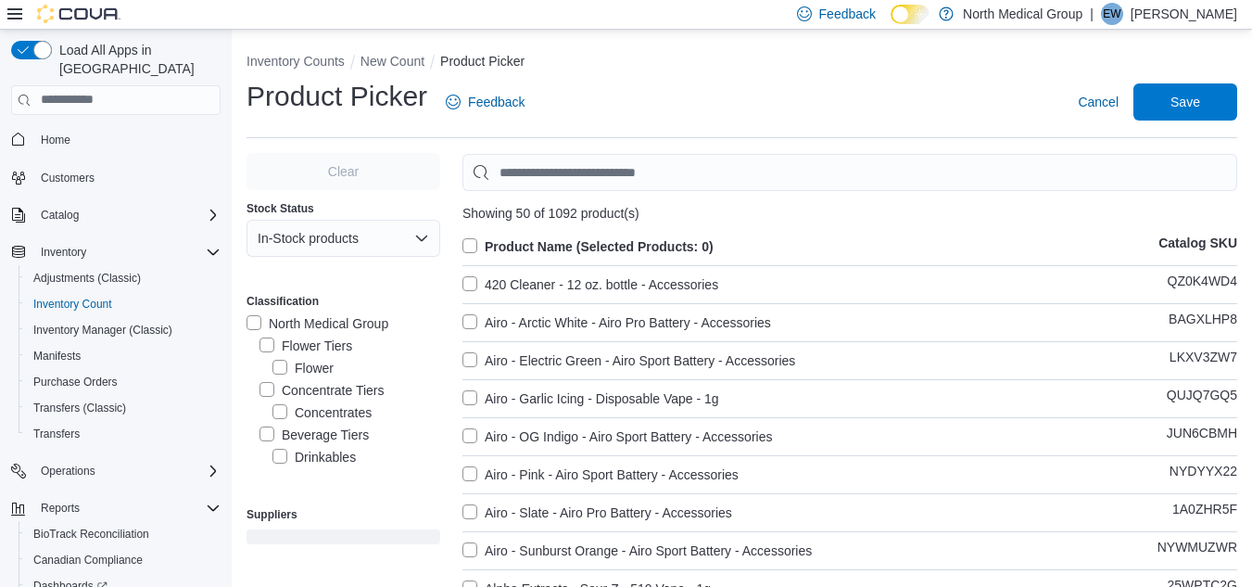
click at [267, 388] on label "Concentrate Tiers" at bounding box center [321, 390] width 125 height 22
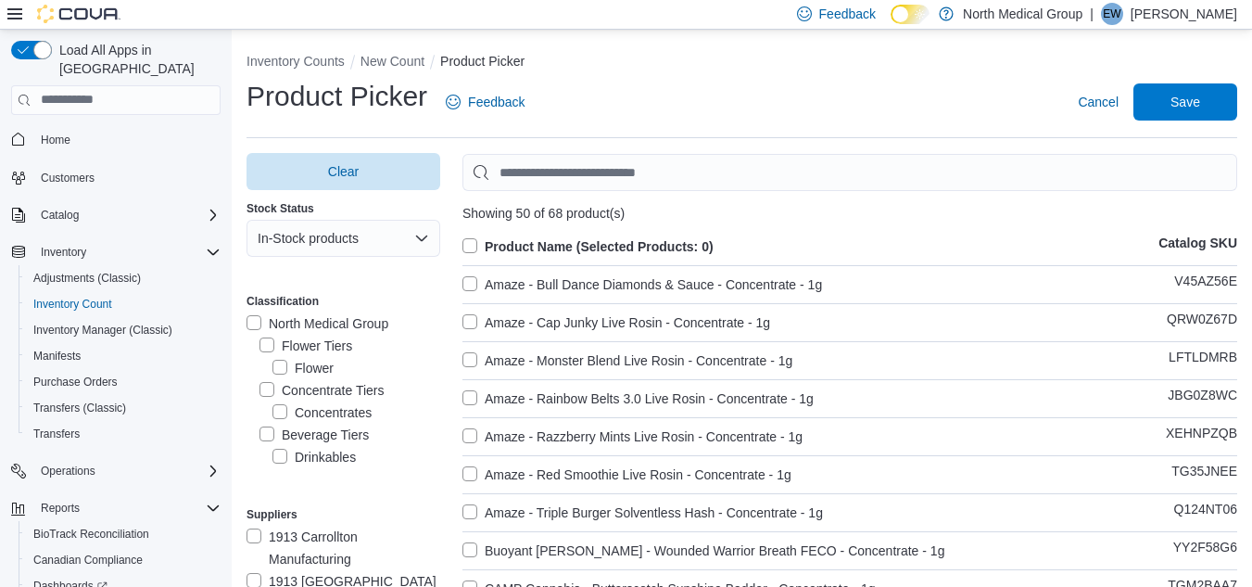
click at [471, 242] on label "Product Name (Selected Products: 0)" at bounding box center [587, 246] width 251 height 22
click at [1200, 107] on span "Save" at bounding box center [1185, 101] width 30 height 19
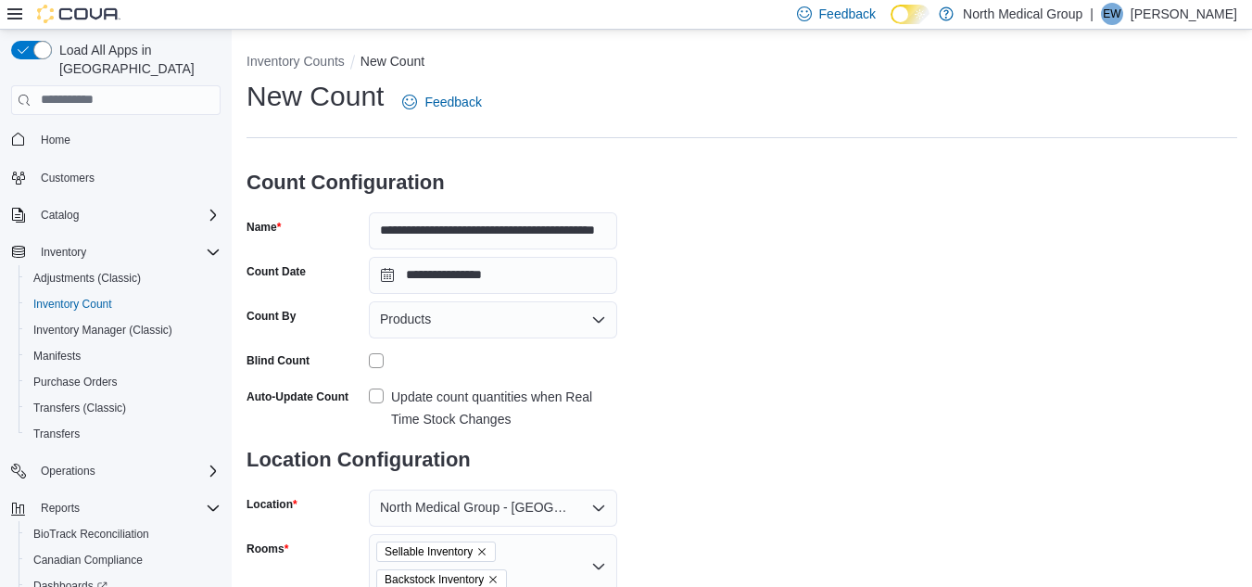
scroll to position [233, 0]
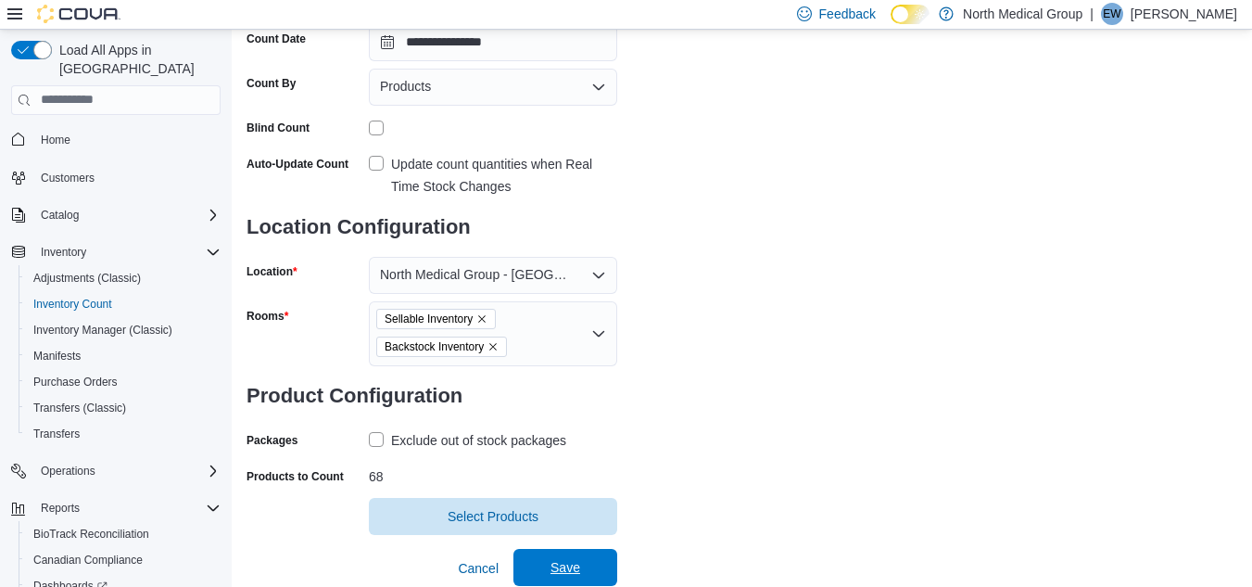
click at [572, 572] on span "Save" at bounding box center [565, 567] width 30 height 19
